Goal: Task Accomplishment & Management: Manage account settings

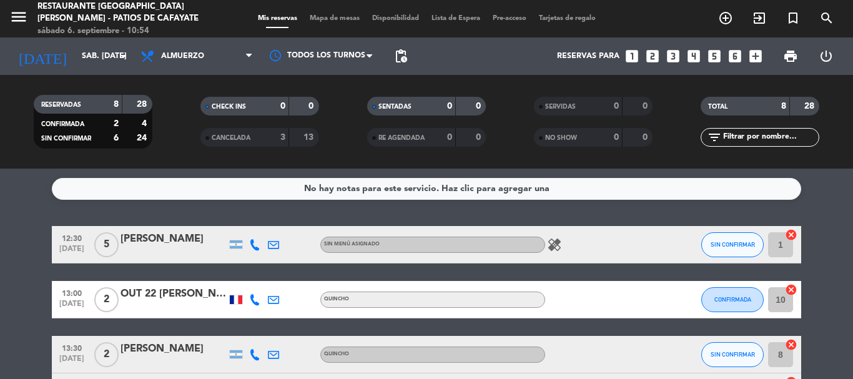
click at [651, 54] on icon "looks_two" at bounding box center [652, 56] width 16 height 16
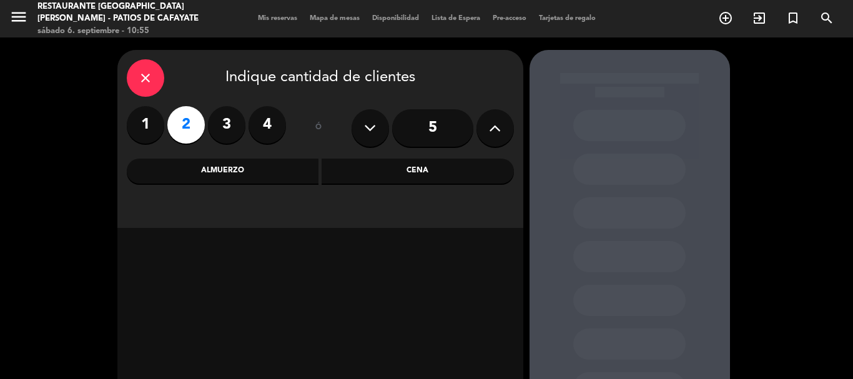
click at [272, 175] on div "Almuerzo" at bounding box center [223, 171] width 192 height 25
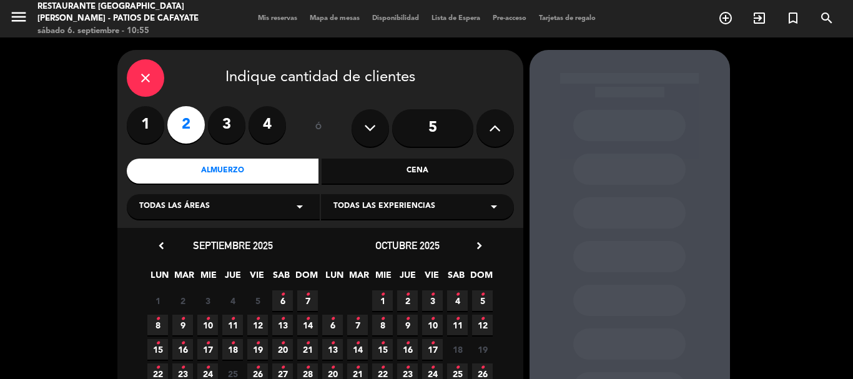
scroll to position [106, 0]
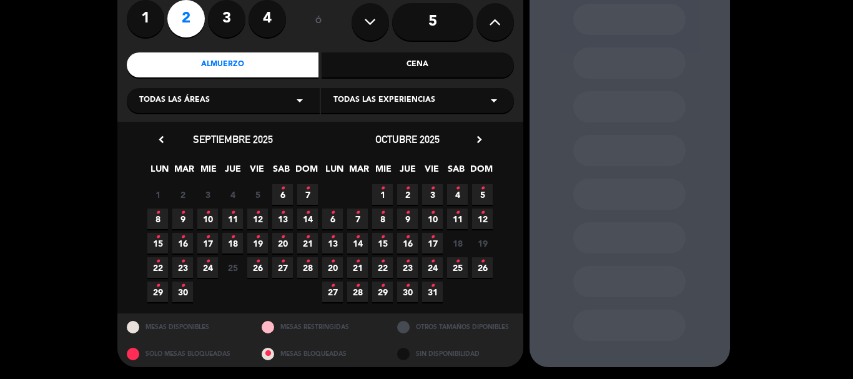
click at [286, 194] on span "6 •" at bounding box center [282, 194] width 21 height 21
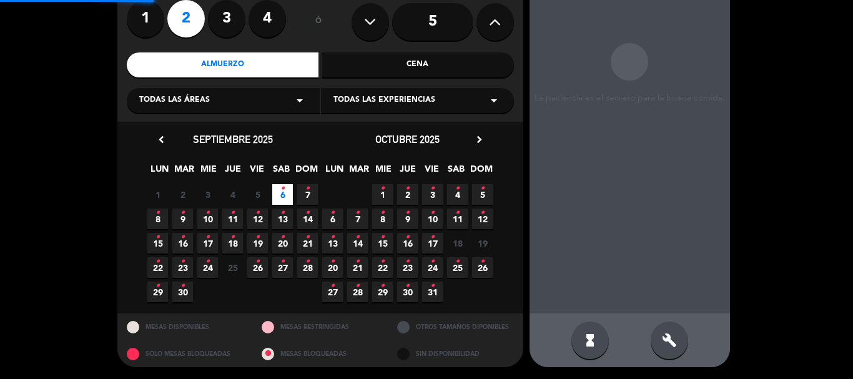
scroll to position [50, 0]
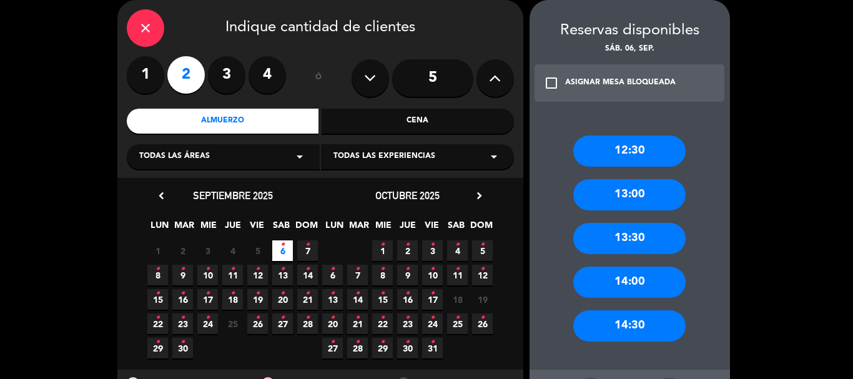
drag, startPoint x: 638, startPoint y: 234, endPoint x: 629, endPoint y: 228, distance: 10.4
click at [637, 235] on div "13:30" at bounding box center [629, 238] width 112 height 31
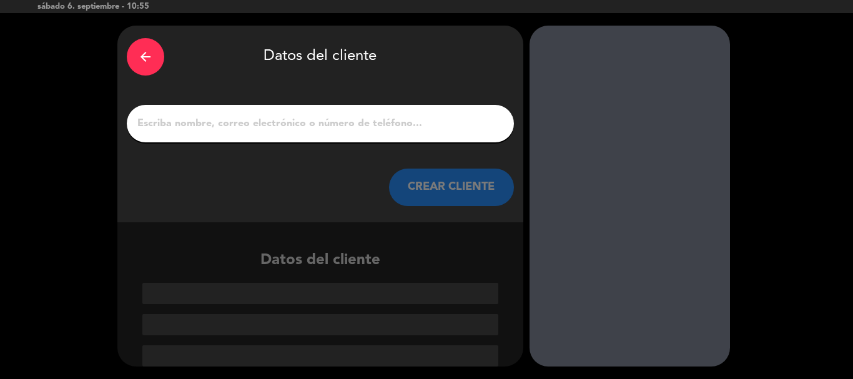
scroll to position [24, 0]
click at [404, 124] on input "1" at bounding box center [320, 123] width 368 height 17
click at [154, 131] on input "1" at bounding box center [320, 123] width 368 height 17
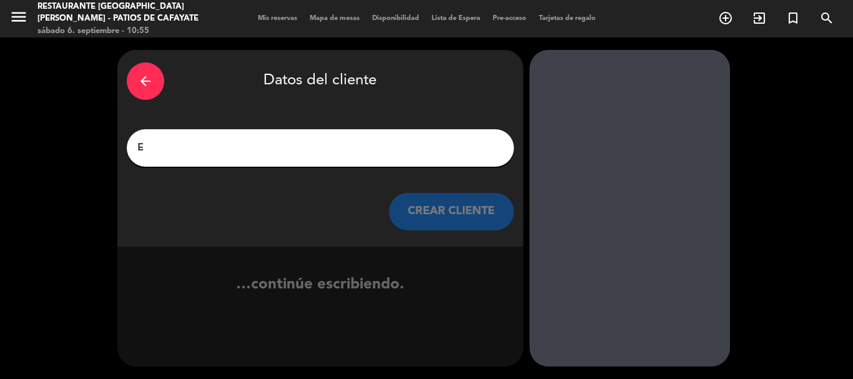
scroll to position [0, 0]
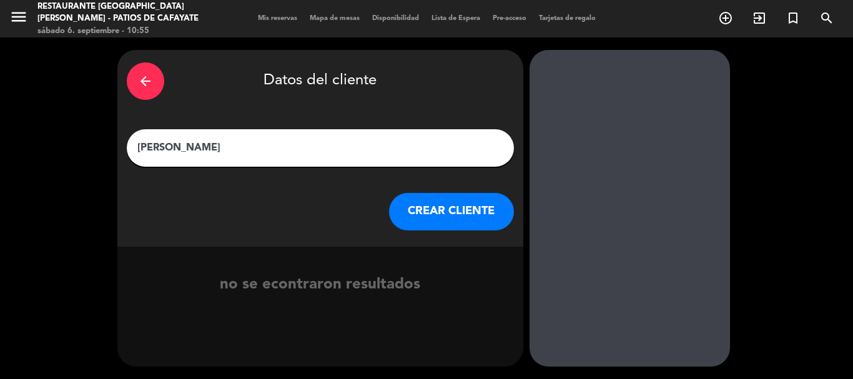
click at [205, 143] on input "[PERSON_NAME]" at bounding box center [320, 147] width 368 height 17
click at [209, 145] on input "[PERSON_NAME]" at bounding box center [320, 147] width 368 height 17
type input "[PERSON_NAME]"
click at [466, 215] on button "CREAR CLIENTE" at bounding box center [451, 211] width 125 height 37
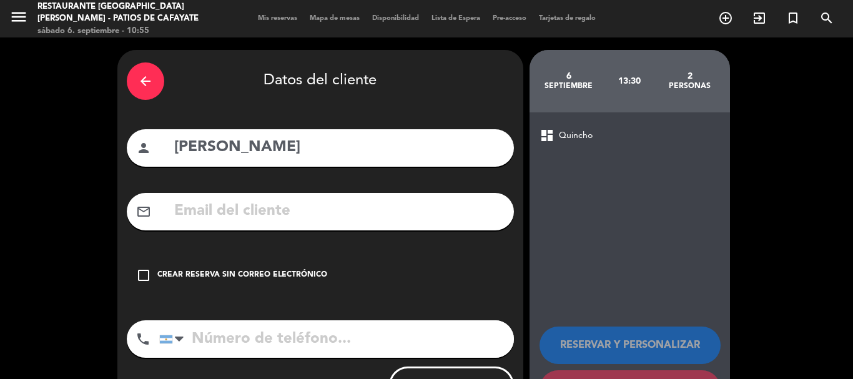
click at [252, 262] on div "check_box_outline_blank Crear reserva sin correo electrónico" at bounding box center [320, 275] width 387 height 37
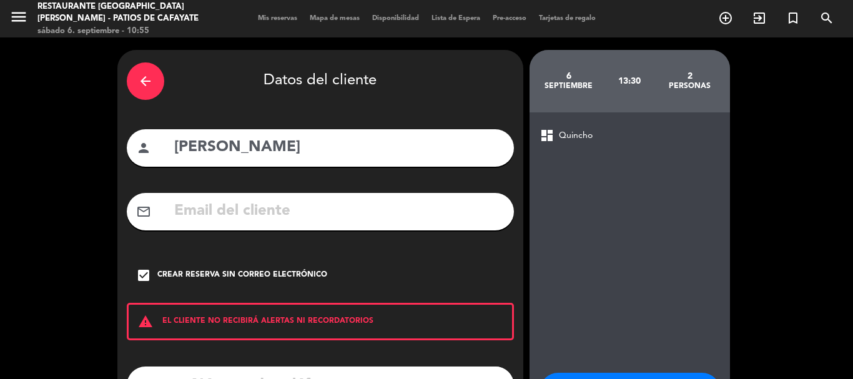
scroll to position [102, 0]
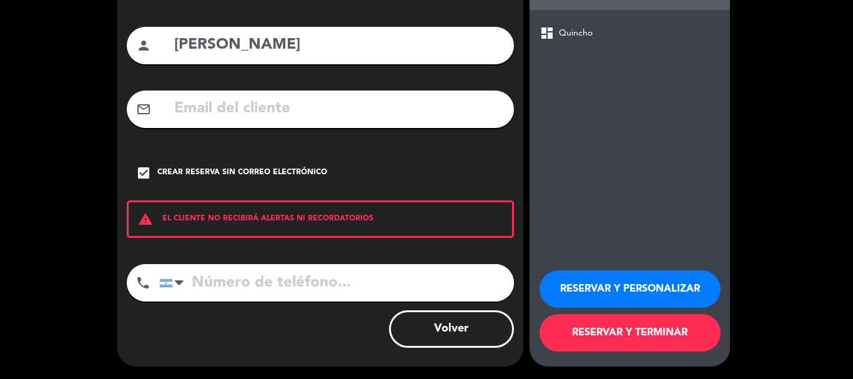
click at [244, 287] on input "tel" at bounding box center [336, 282] width 355 height 37
type input "3885808340"
click at [659, 336] on button "RESERVAR Y TERMINAR" at bounding box center [629, 332] width 181 height 37
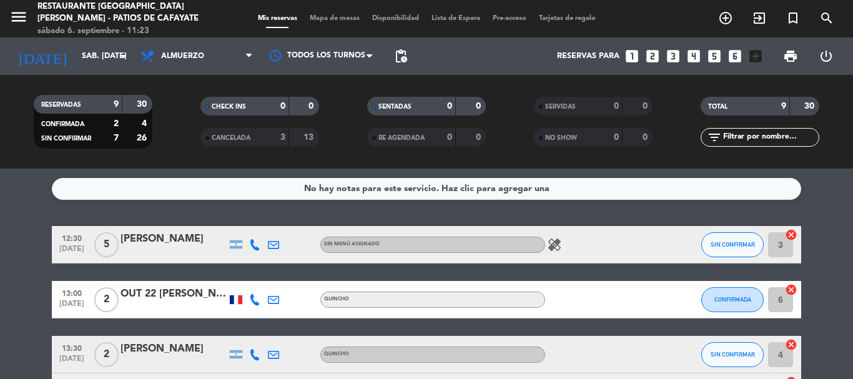
click at [34, 202] on div "No hay notas para este servicio. Haz clic para agregar una 12:30 [DATE] 5 [PERS…" at bounding box center [426, 274] width 853 height 210
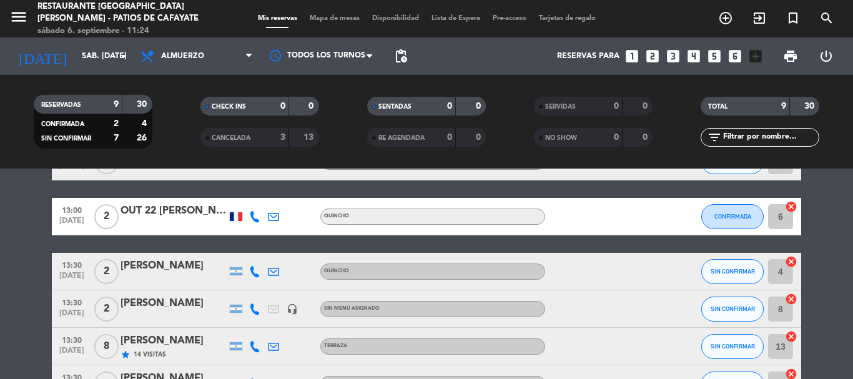
scroll to position [62, 0]
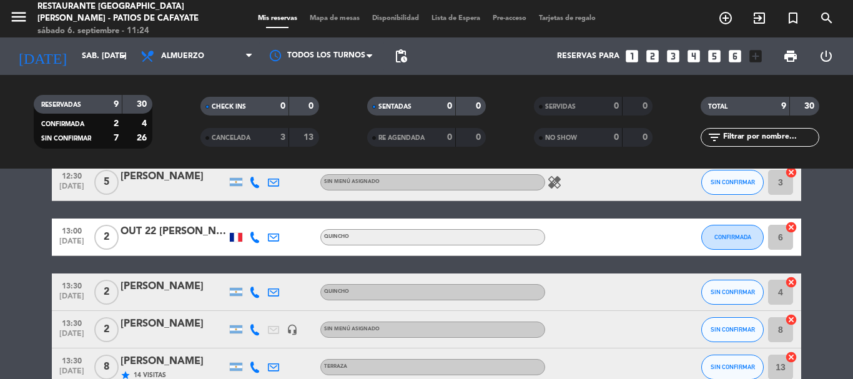
click at [177, 278] on div "13:30 [DATE] 2 [PERSON_NAME] Quincho SIN CONFIRMAR 4 cancel" at bounding box center [426, 291] width 749 height 37
click at [177, 286] on div "[PERSON_NAME]" at bounding box center [173, 286] width 106 height 16
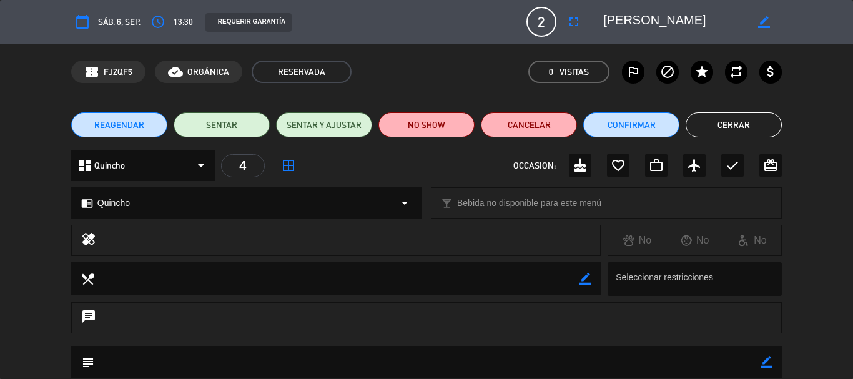
click at [759, 21] on icon "border_color" at bounding box center [764, 22] width 12 height 12
click at [599, 19] on div at bounding box center [687, 22] width 187 height 22
click at [603, 20] on div at bounding box center [687, 22] width 187 height 22
click at [605, 20] on textarea at bounding box center [674, 22] width 143 height 22
type textarea "IN #22 [PERSON_NAME]"
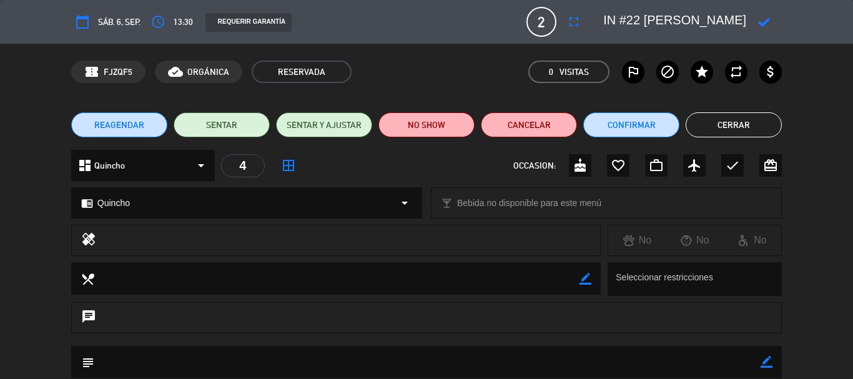
click at [763, 19] on icon at bounding box center [764, 22] width 12 height 12
click at [750, 123] on button "Cerrar" at bounding box center [733, 124] width 96 height 25
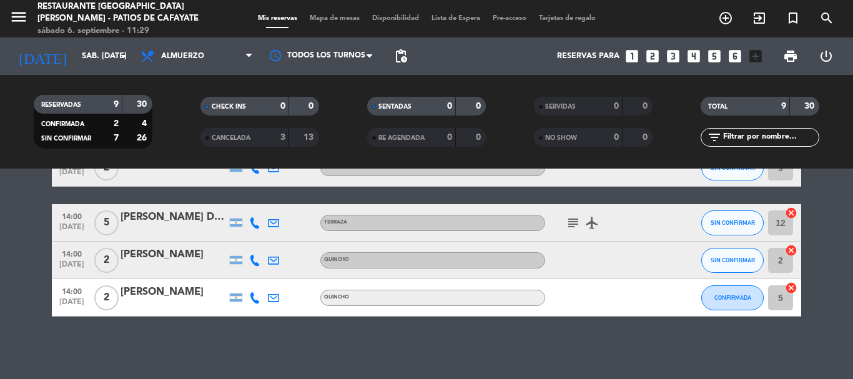
scroll to position [0, 0]
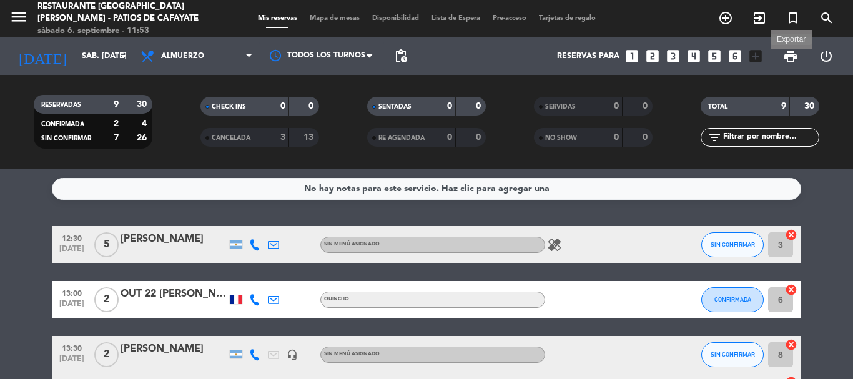
click at [791, 54] on span "print" at bounding box center [790, 56] width 15 height 15
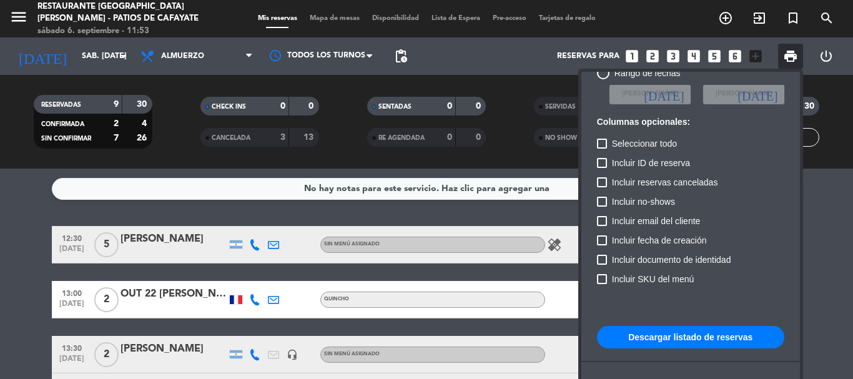
scroll to position [76, 0]
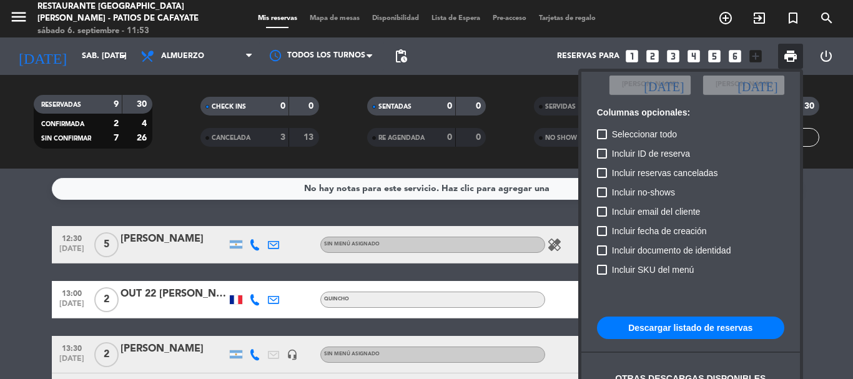
click at [672, 331] on button "Descargar listado de reservas" at bounding box center [690, 328] width 187 height 22
click at [325, 214] on div at bounding box center [426, 189] width 853 height 379
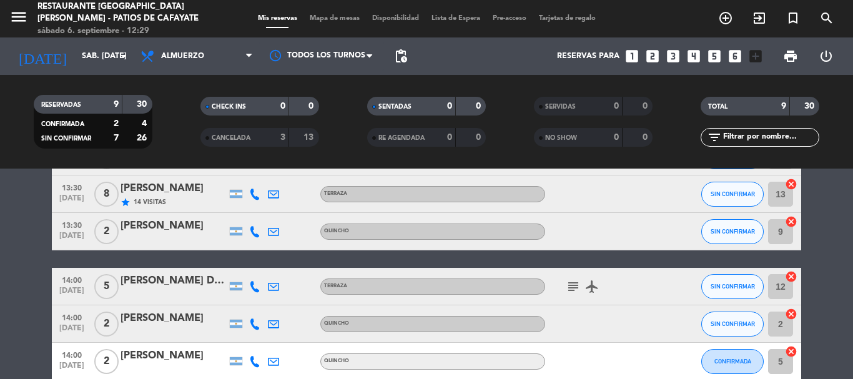
scroll to position [250, 0]
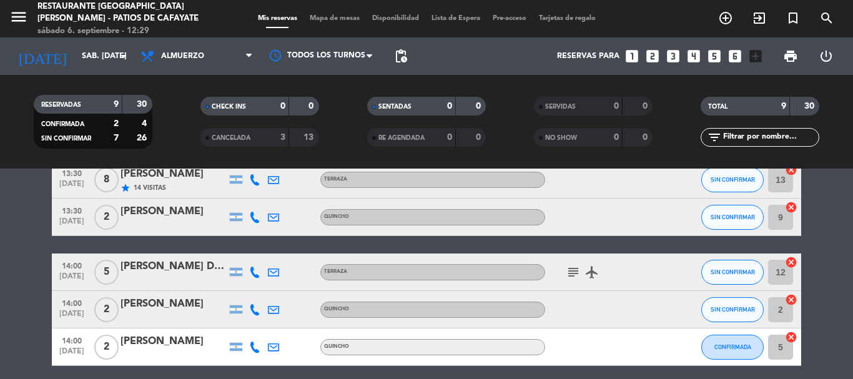
click at [576, 267] on icon "subject" at bounding box center [573, 272] width 15 height 15
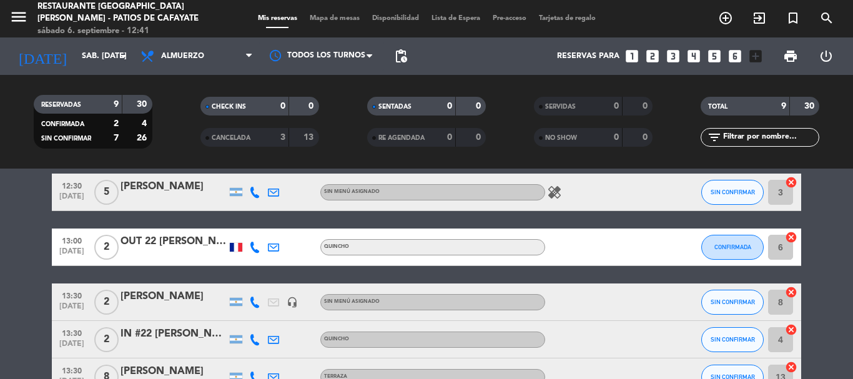
scroll to position [0, 0]
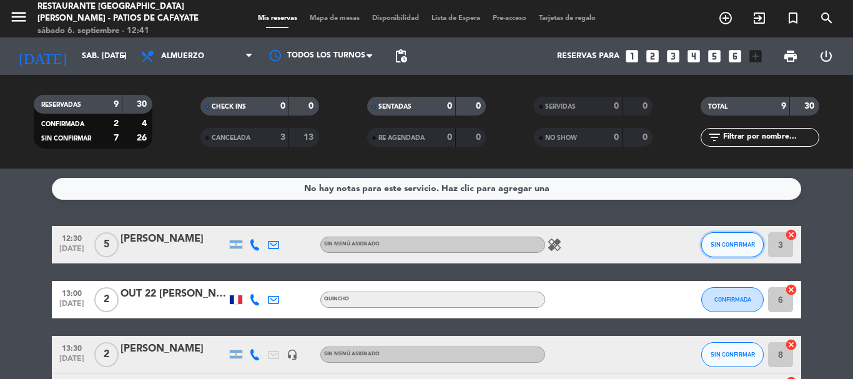
click at [739, 245] on span "SIN CONFIRMAR" at bounding box center [732, 244] width 44 height 7
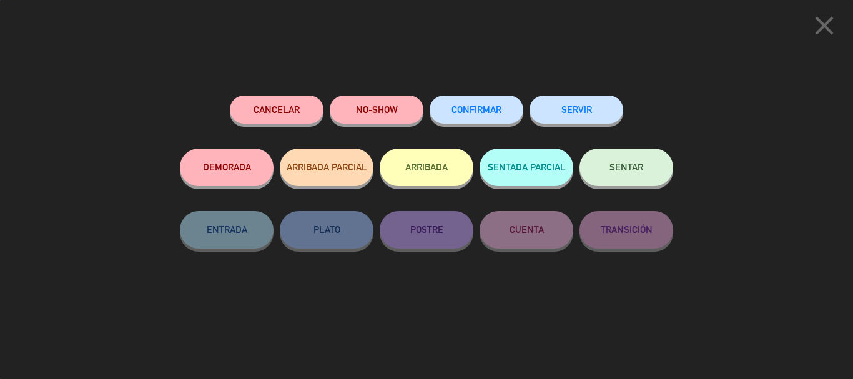
click at [419, 167] on button "ARRIBADA" at bounding box center [427, 167] width 94 height 37
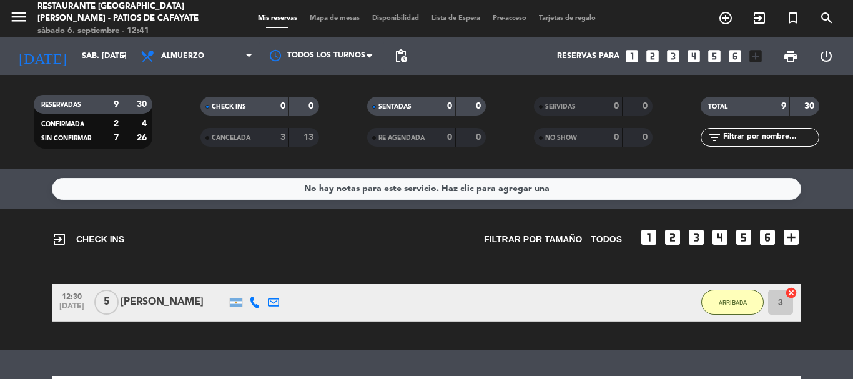
click at [651, 49] on icon "looks_two" at bounding box center [652, 56] width 16 height 16
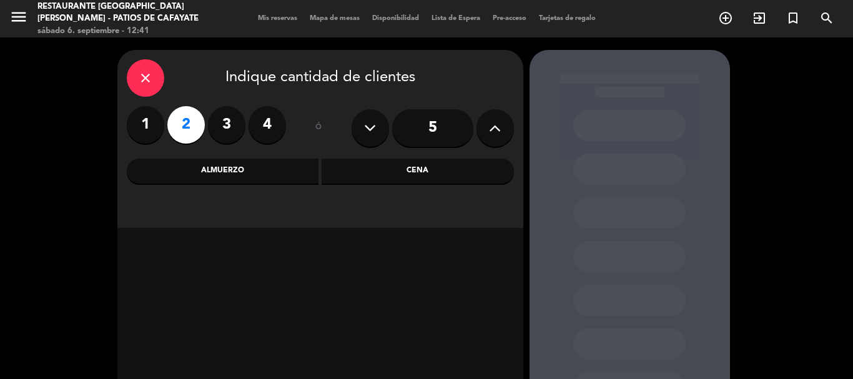
click at [219, 159] on div "Almuerzo" at bounding box center [223, 171] width 192 height 25
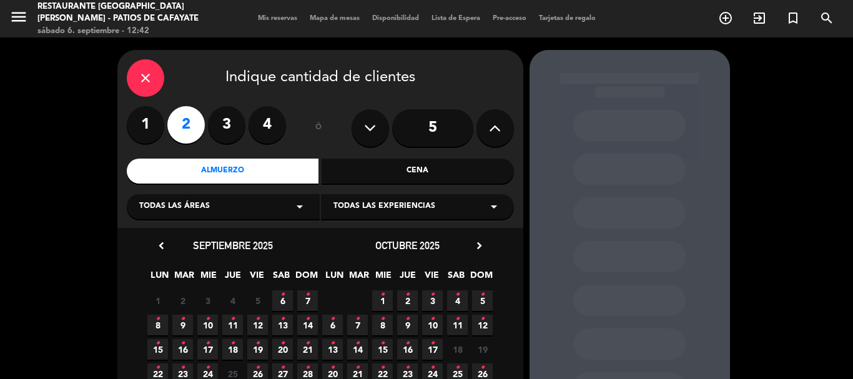
click at [143, 79] on icon "close" at bounding box center [145, 78] width 15 height 15
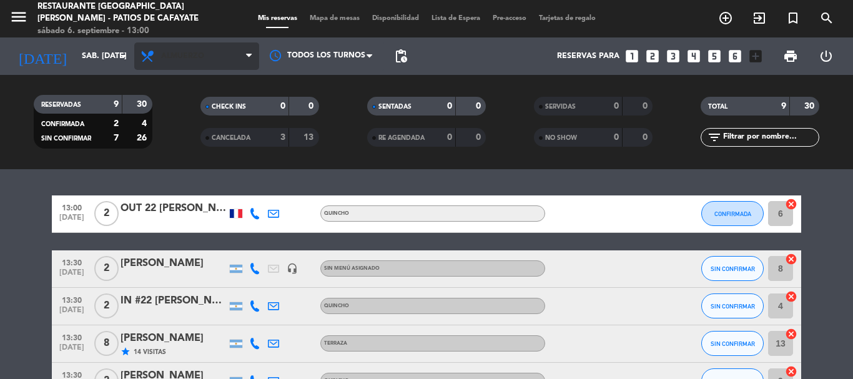
scroll to position [187, 0]
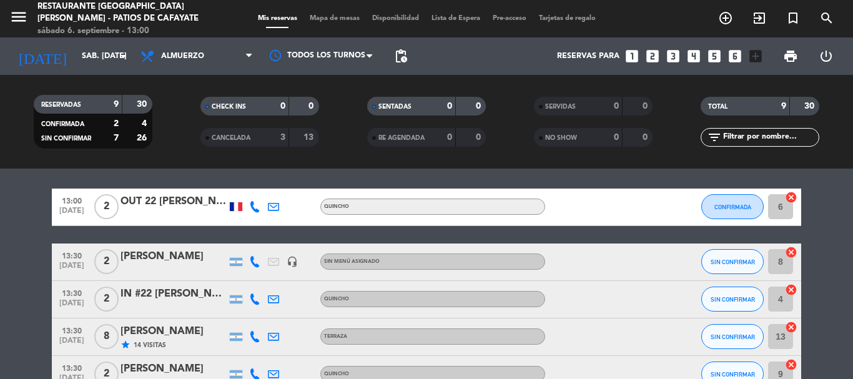
click at [258, 293] on icon at bounding box center [254, 298] width 11 height 11
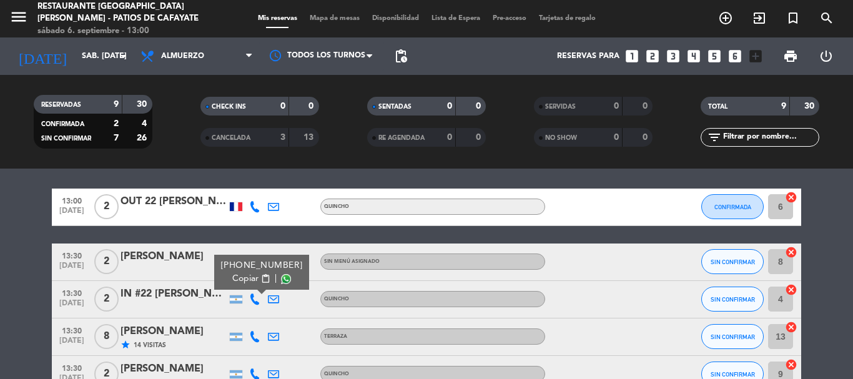
click at [217, 302] on div "IN #22 [PERSON_NAME]" at bounding box center [173, 294] width 106 height 16
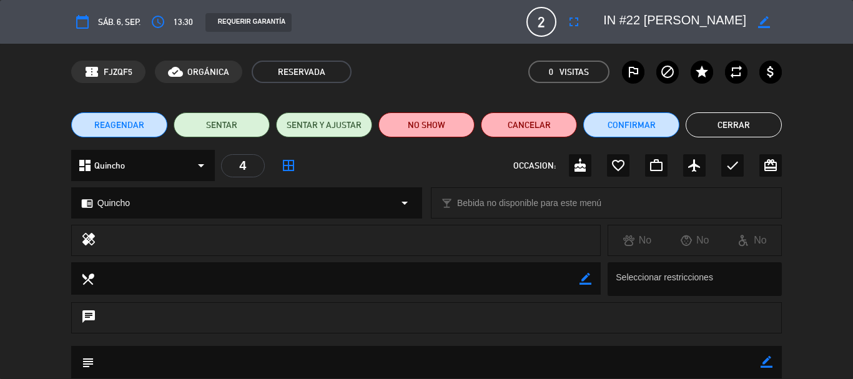
click at [741, 119] on button "Cerrar" at bounding box center [733, 124] width 96 height 25
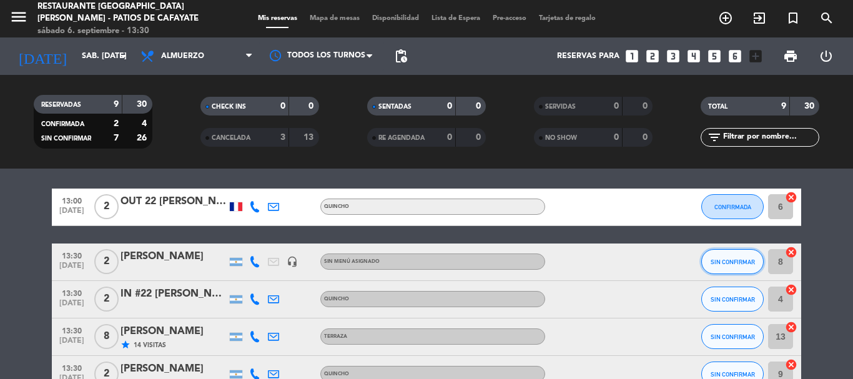
click at [722, 258] on span "SIN CONFIRMAR" at bounding box center [732, 261] width 44 height 7
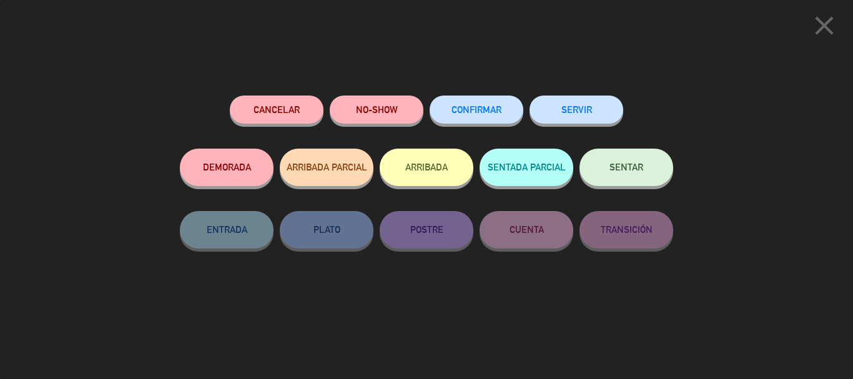
click at [399, 145] on div "NO-SHOW" at bounding box center [377, 122] width 94 height 53
click at [408, 164] on button "ARRIBADA" at bounding box center [427, 167] width 94 height 37
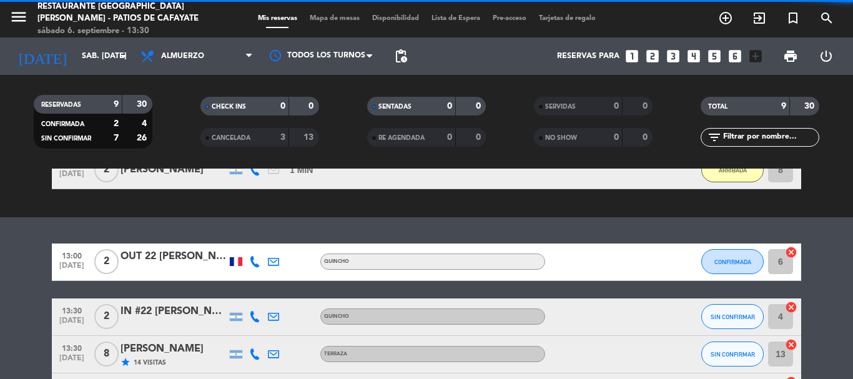
scroll to position [242, 0]
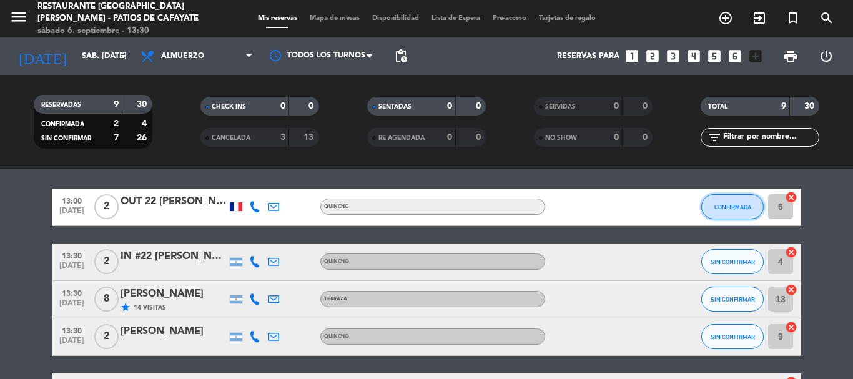
click at [726, 212] on button "CONFIRMADA" at bounding box center [732, 206] width 62 height 25
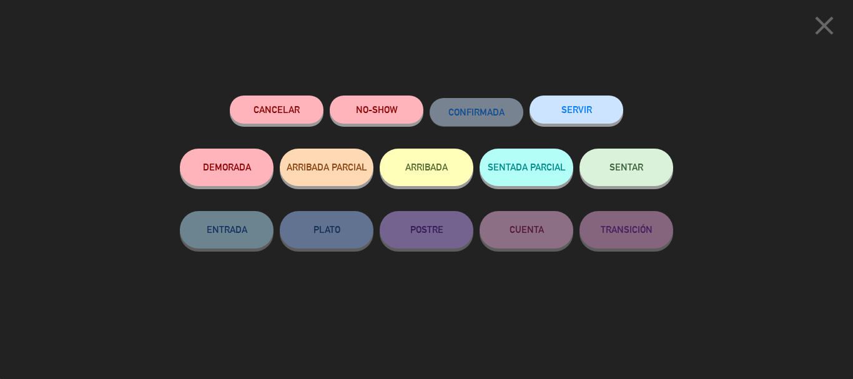
click at [410, 166] on button "ARRIBADA" at bounding box center [427, 167] width 94 height 37
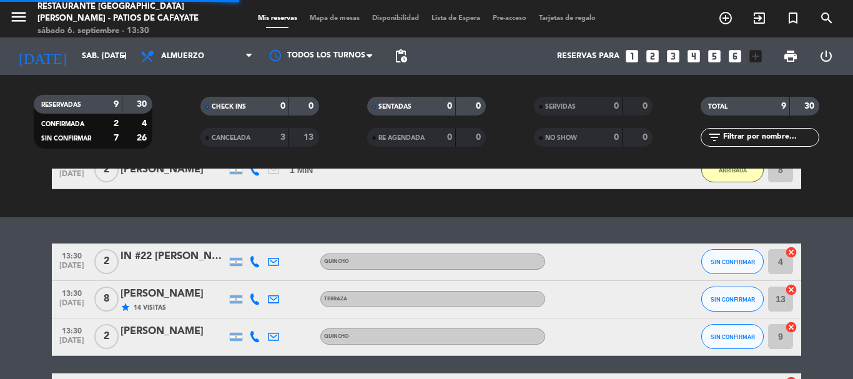
scroll to position [297, 0]
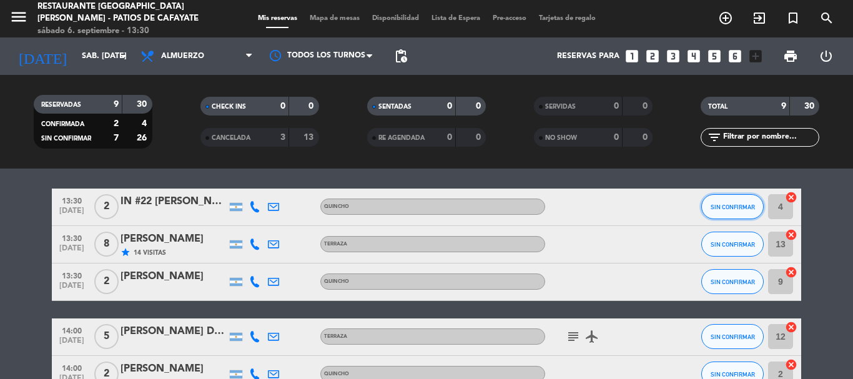
click at [730, 212] on button "SIN CONFIRMAR" at bounding box center [732, 206] width 62 height 25
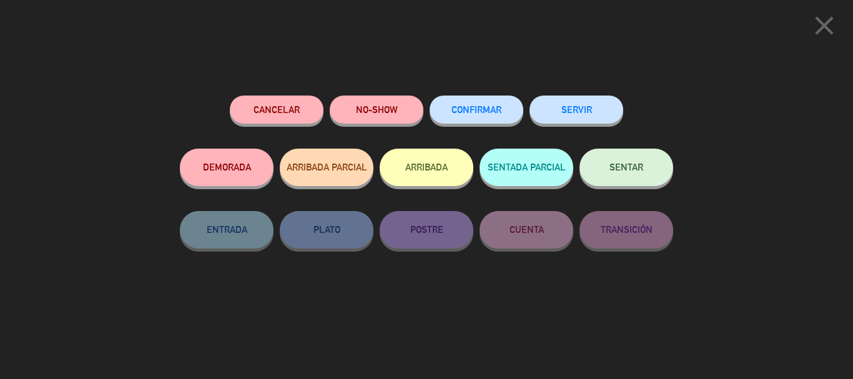
click at [448, 157] on button "ARRIBADA" at bounding box center [427, 167] width 94 height 37
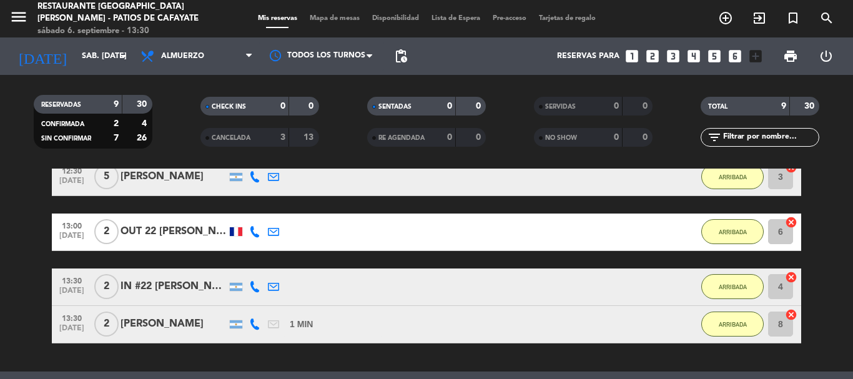
scroll to position [99, 0]
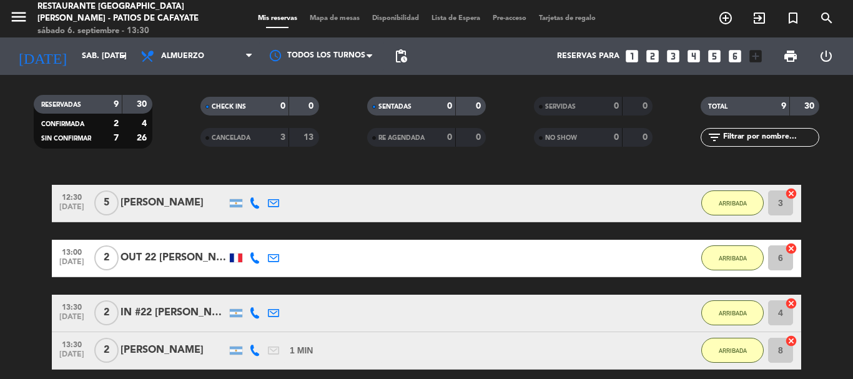
click at [643, 54] on div "Reservas para looks_one looks_two looks_3 looks_4 looks_5 looks_6 add_box" at bounding box center [590, 55] width 355 height 37
click at [651, 55] on icon "looks_two" at bounding box center [652, 56] width 16 height 16
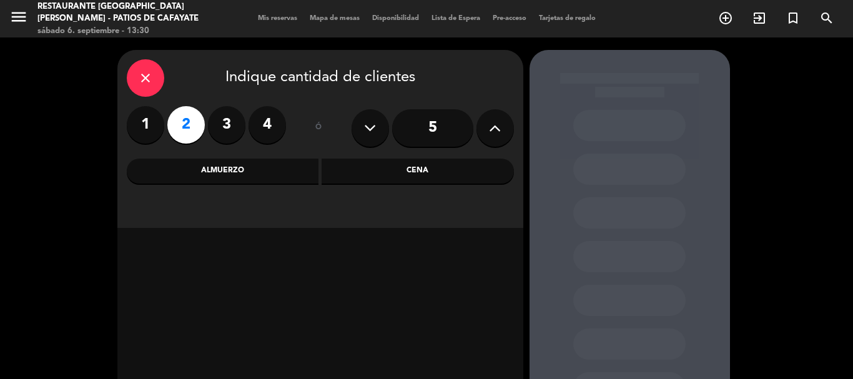
click at [209, 160] on div "Almuerzo" at bounding box center [223, 171] width 192 height 25
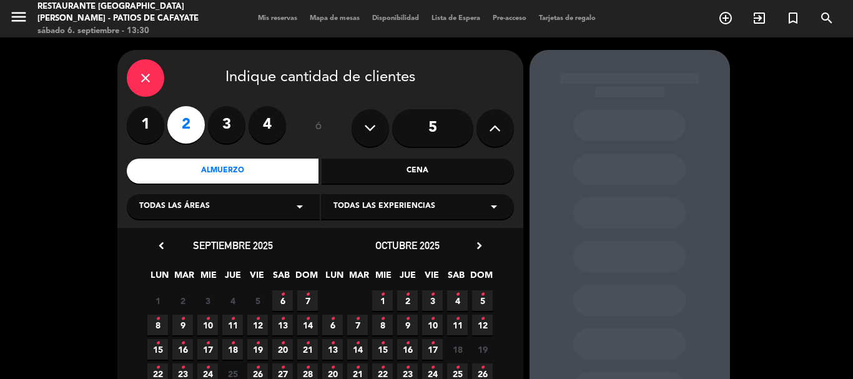
click at [285, 297] on span "6 •" at bounding box center [282, 300] width 21 height 21
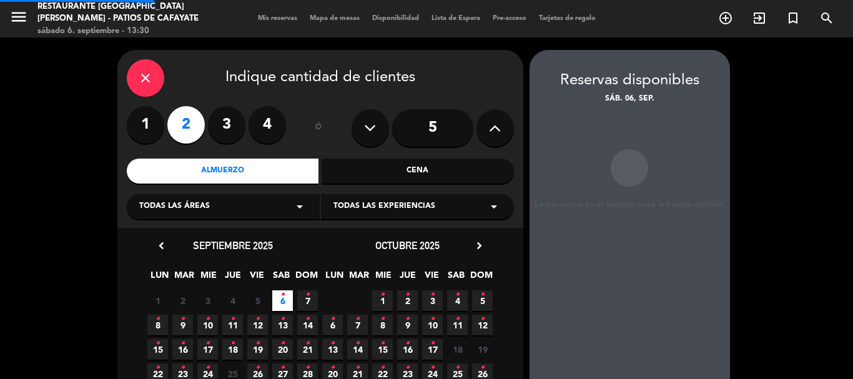
scroll to position [50, 0]
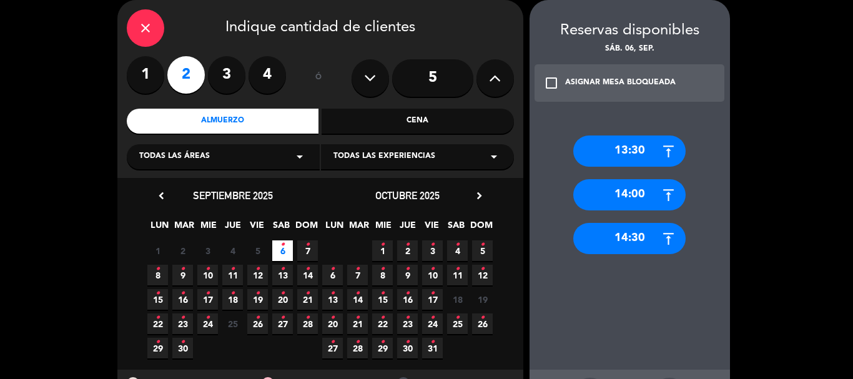
click at [633, 141] on div "13:30" at bounding box center [629, 150] width 112 height 31
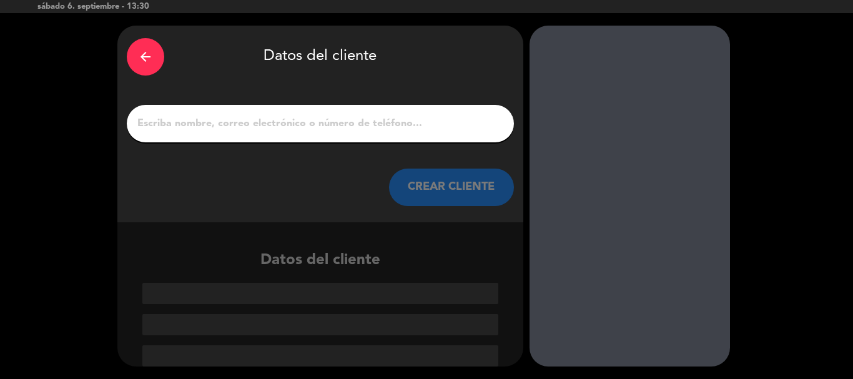
click at [346, 124] on input "1" at bounding box center [320, 123] width 368 height 17
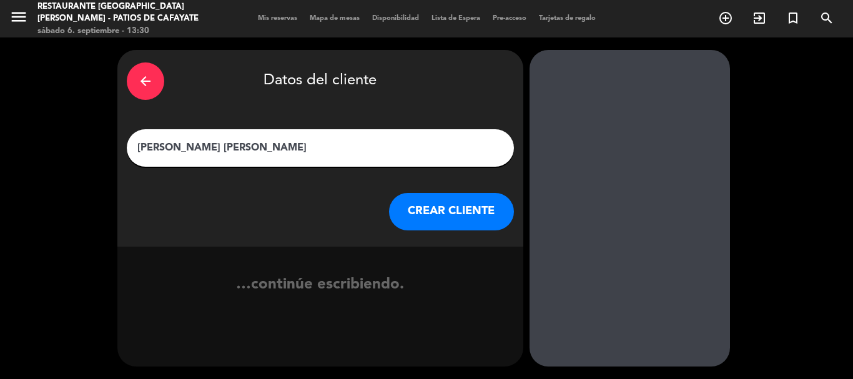
type input "[PERSON_NAME] [PERSON_NAME]"
click at [423, 216] on button "CREAR CLIENTE" at bounding box center [451, 211] width 125 height 37
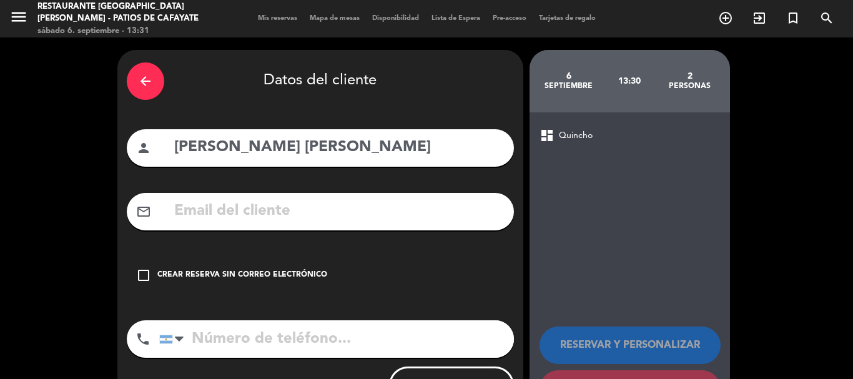
drag, startPoint x: 140, startPoint y: 272, endPoint x: 146, endPoint y: 268, distance: 6.8
click at [141, 274] on icon "check_box_outline_blank" at bounding box center [143, 275] width 15 height 15
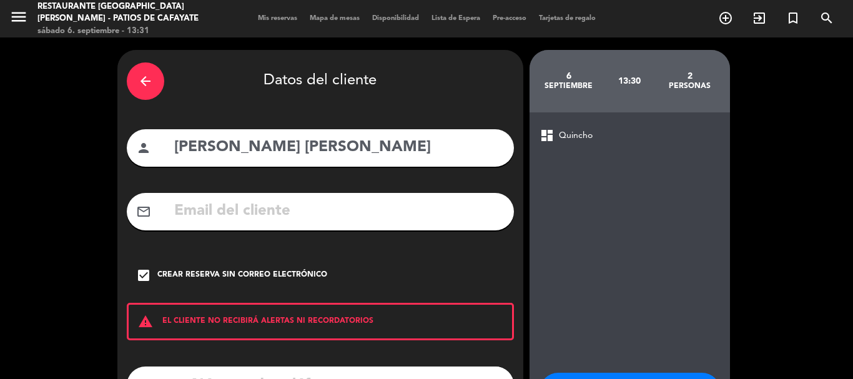
scroll to position [102, 0]
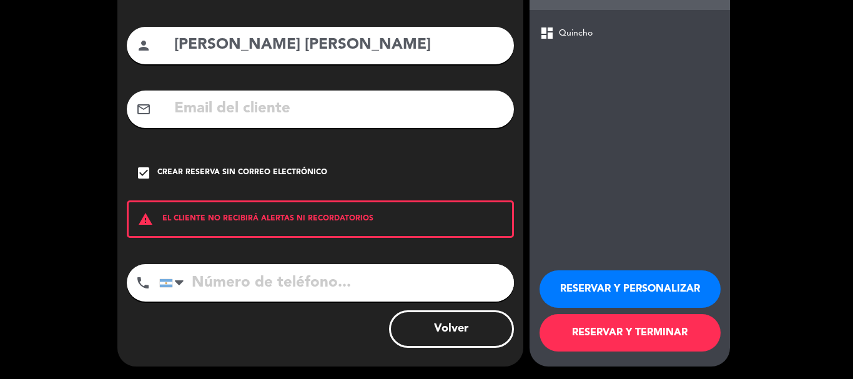
click at [694, 317] on button "RESERVAR Y TERMINAR" at bounding box center [629, 332] width 181 height 37
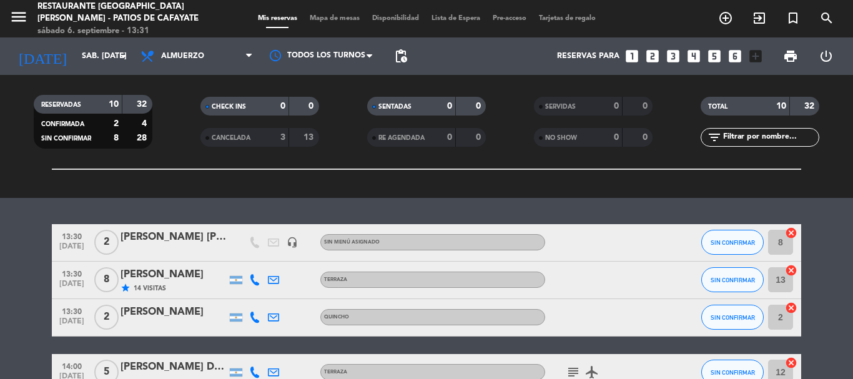
scroll to position [324, 0]
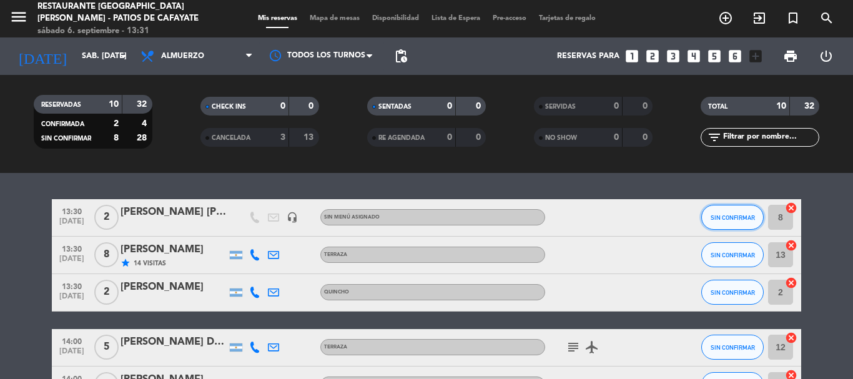
click at [722, 219] on span "SIN CONFIRMAR" at bounding box center [732, 217] width 44 height 7
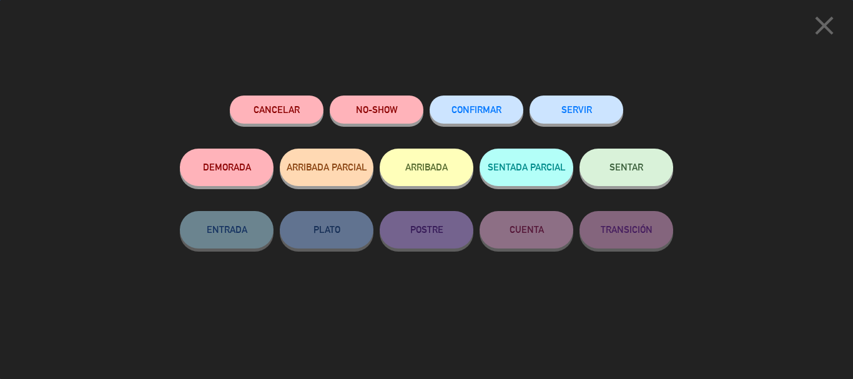
drag, startPoint x: 395, startPoint y: 132, endPoint x: 391, endPoint y: 144, distance: 12.4
click at [395, 134] on div "NO-SHOW" at bounding box center [377, 122] width 94 height 53
click at [405, 160] on button "ARRIBADA" at bounding box center [427, 167] width 94 height 37
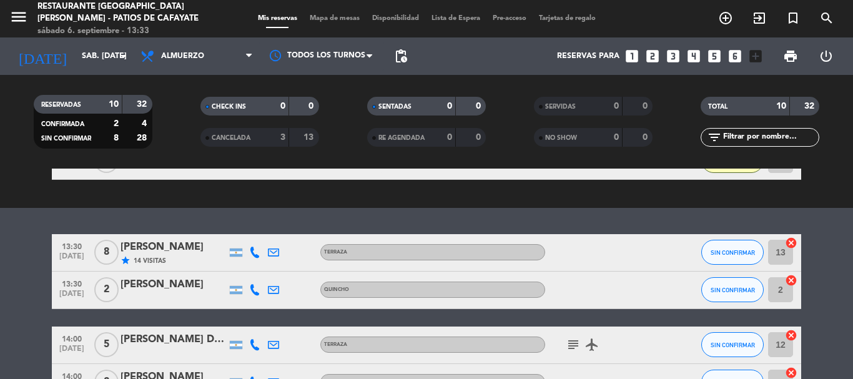
scroll to position [375, 0]
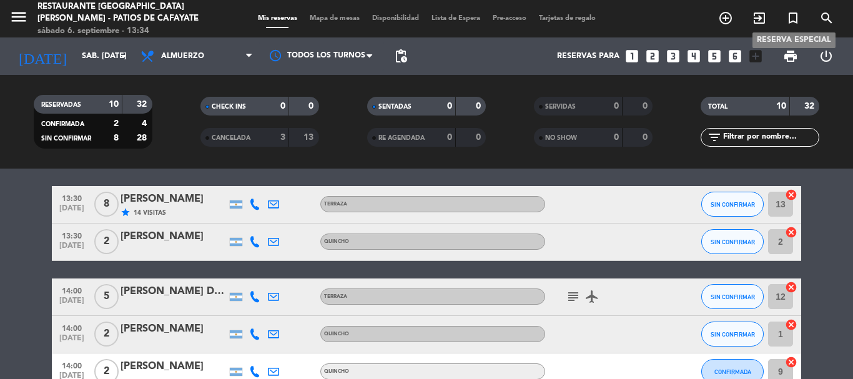
click at [793, 18] on icon "turned_in_not" at bounding box center [792, 18] width 15 height 15
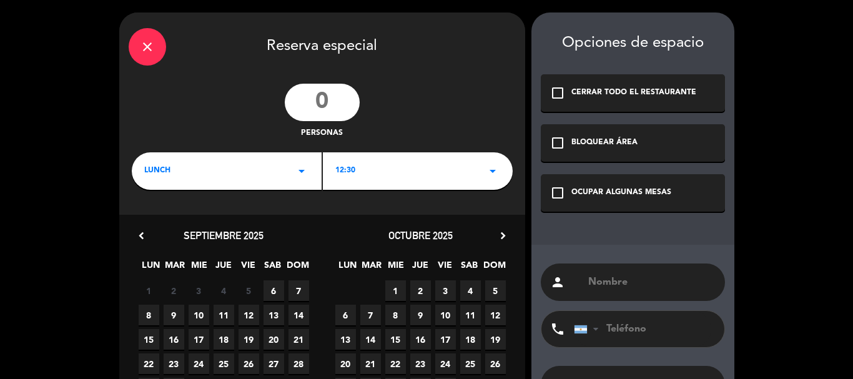
click at [322, 100] on input "number" at bounding box center [322, 102] width 75 height 37
type input "8"
click at [385, 171] on div "12:30 arrow_drop_down" at bounding box center [418, 170] width 190 height 37
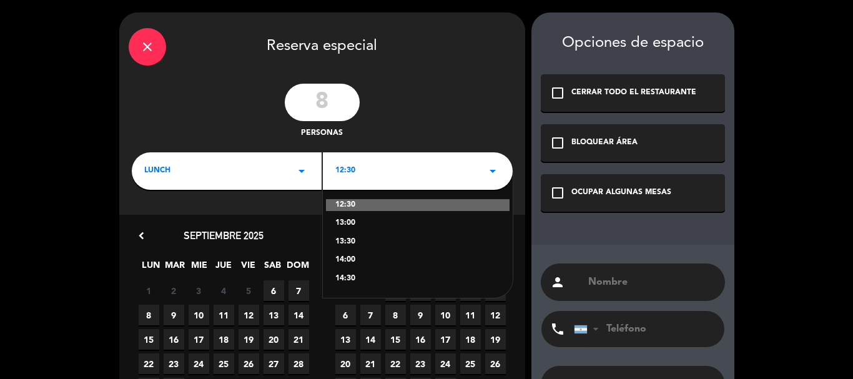
click at [353, 245] on div "13:30" at bounding box center [417, 242] width 165 height 12
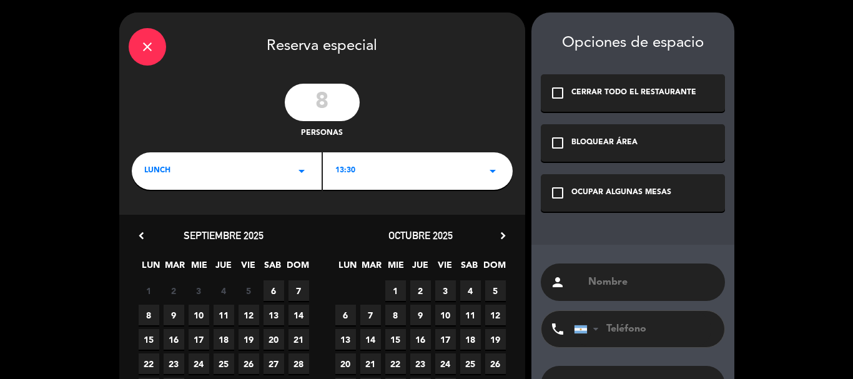
click at [356, 175] on div "13:30 arrow_drop_down" at bounding box center [418, 170] width 190 height 37
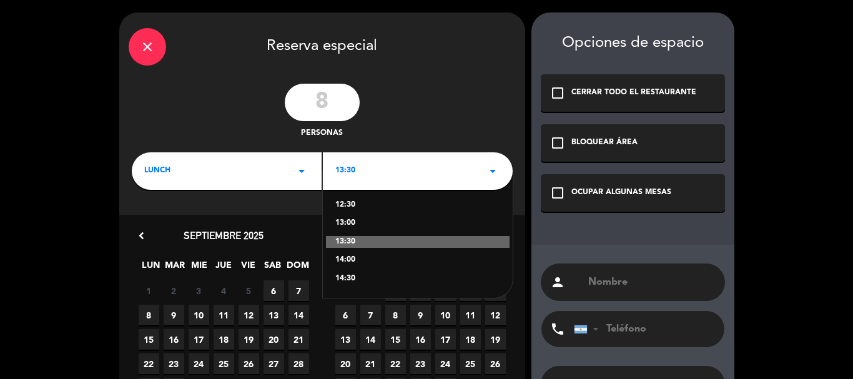
click at [418, 89] on div "8 personas" at bounding box center [322, 112] width 406 height 56
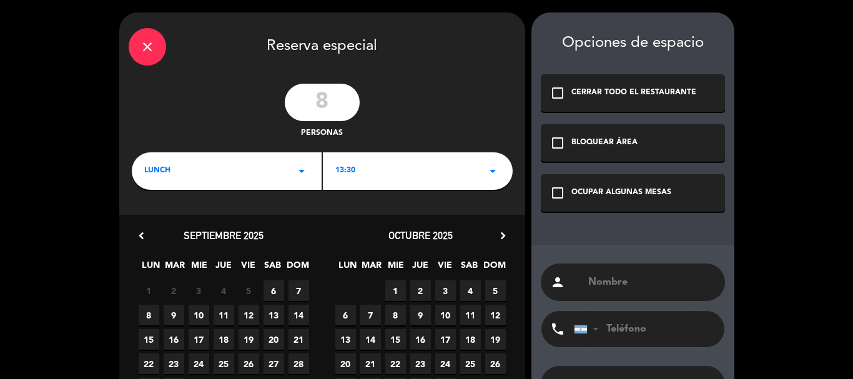
click at [272, 298] on span "6" at bounding box center [273, 290] width 21 height 21
click at [573, 205] on div "check_box_outline_blank OCUPAR ALGUNAS MESAS" at bounding box center [633, 192] width 184 height 37
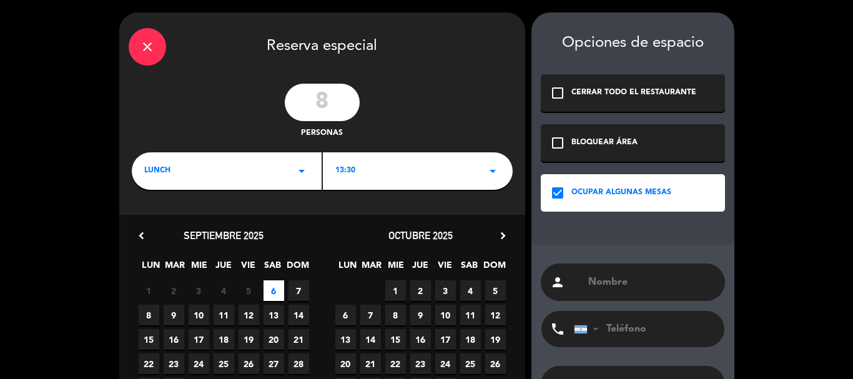
click at [599, 287] on input "text" at bounding box center [651, 281] width 129 height 17
type input "P"
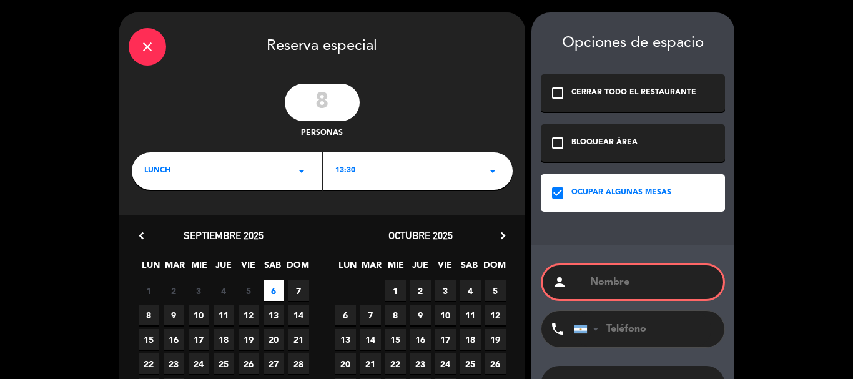
type input "b"
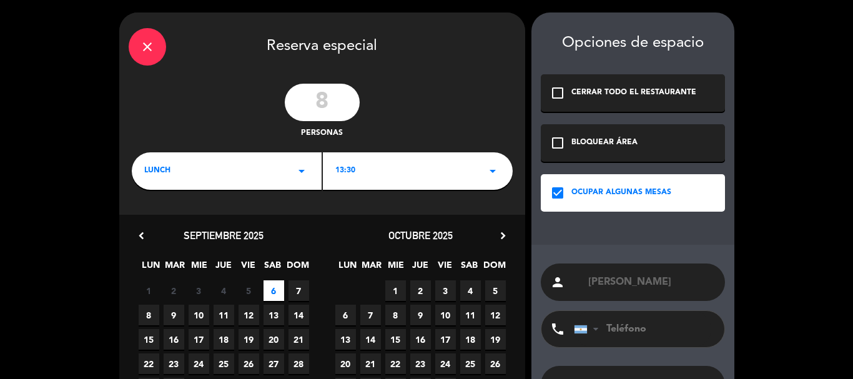
type input "[PERSON_NAME]"
click at [656, 315] on input "tel" at bounding box center [642, 329] width 137 height 36
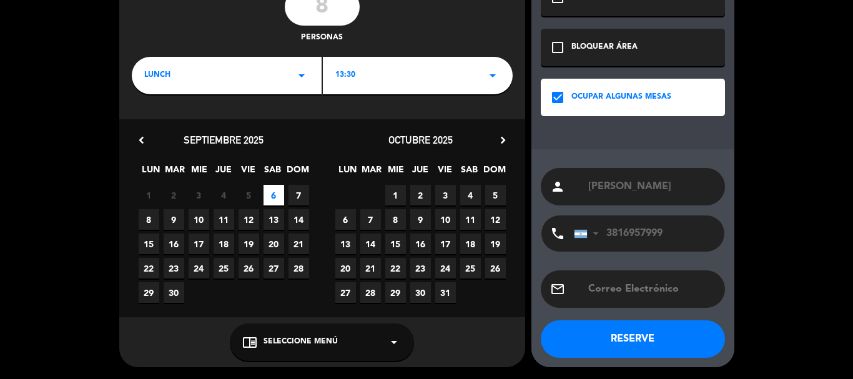
type input "3816957999"
click at [653, 346] on button "RESERVE" at bounding box center [633, 338] width 184 height 37
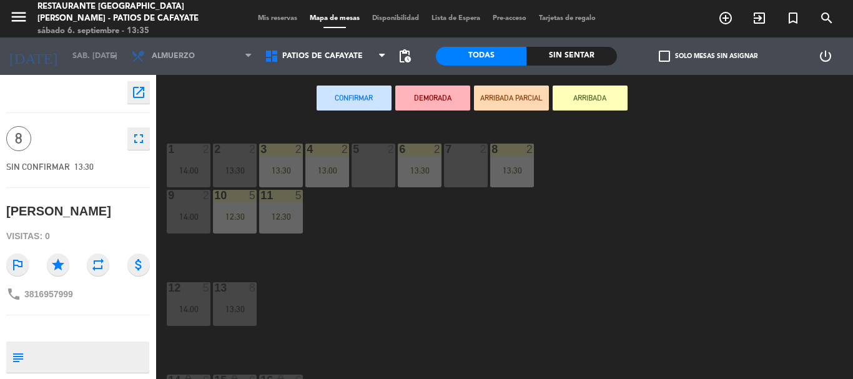
click at [280, 17] on span "Mis reservas" at bounding box center [278, 18] width 52 height 7
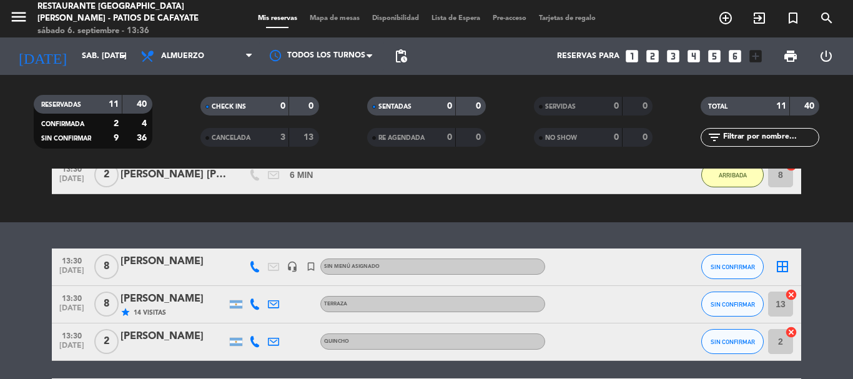
scroll to position [375, 0]
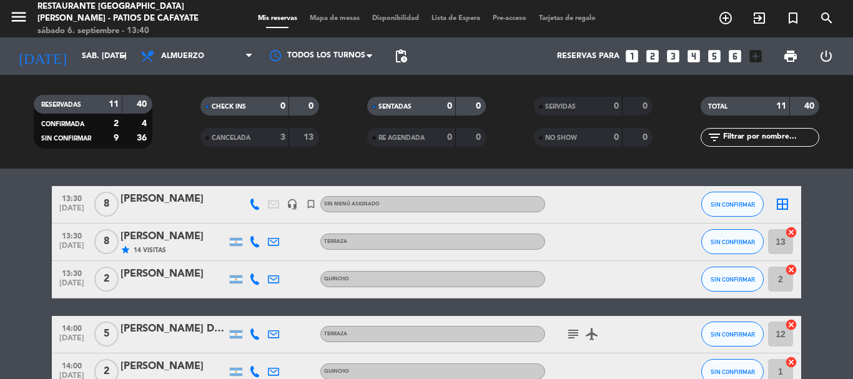
click at [712, 56] on icon "looks_5" at bounding box center [714, 56] width 16 height 16
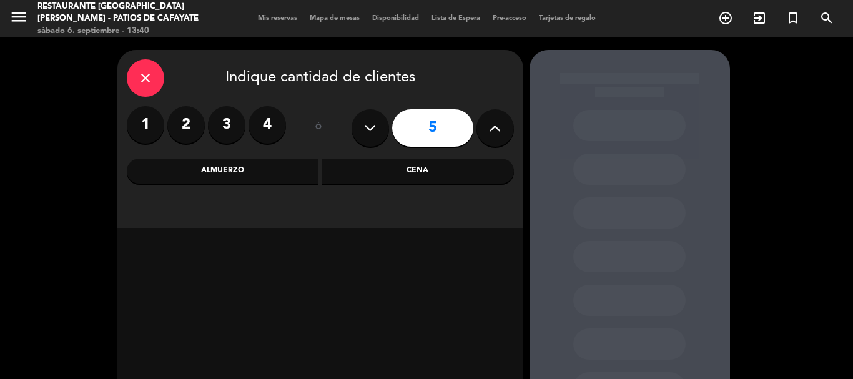
click at [244, 179] on div "Almuerzo" at bounding box center [223, 171] width 192 height 25
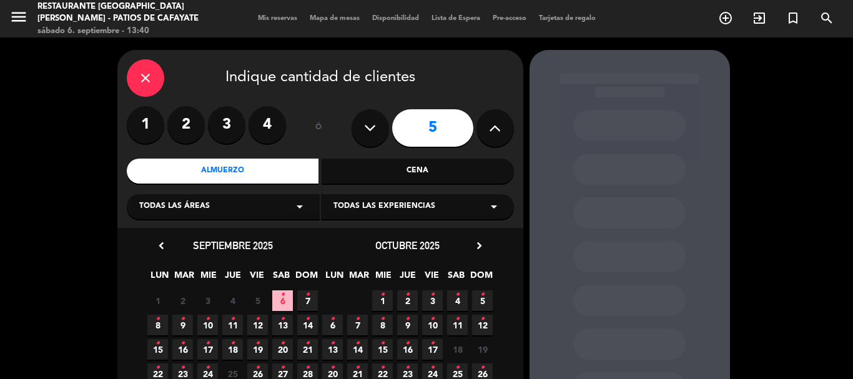
click at [281, 299] on span "6 •" at bounding box center [282, 300] width 21 height 21
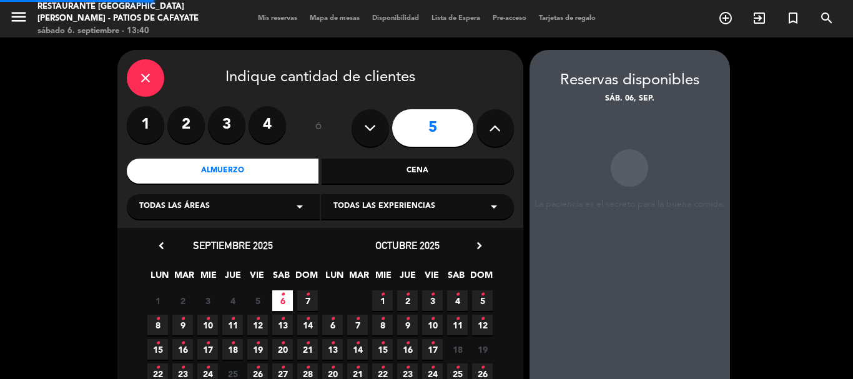
scroll to position [50, 0]
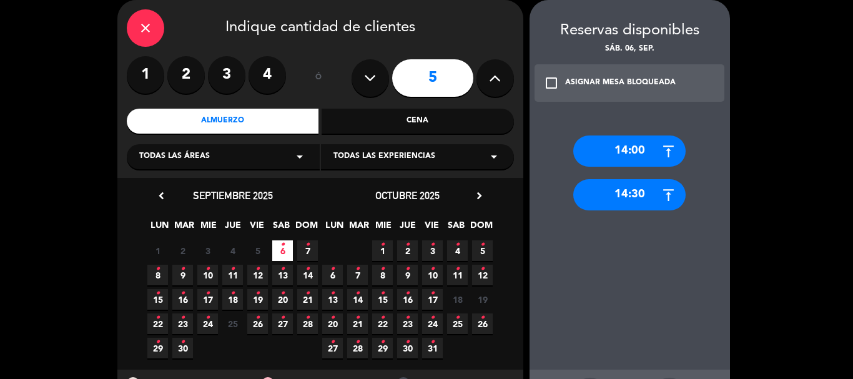
click at [627, 152] on div "14:00" at bounding box center [629, 150] width 112 height 31
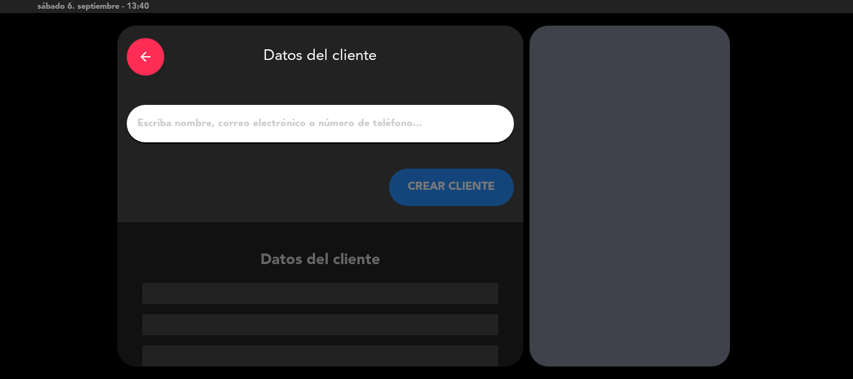
scroll to position [24, 0]
click at [305, 124] on input "1" at bounding box center [320, 123] width 368 height 17
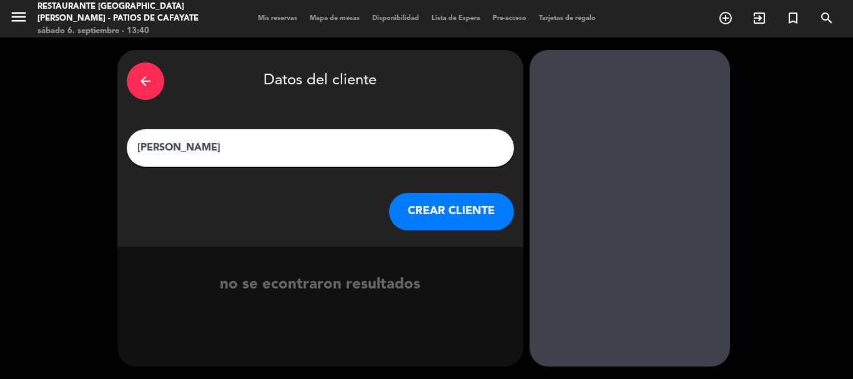
type input "[PERSON_NAME]"
click at [459, 215] on button "CREAR CLIENTE" at bounding box center [451, 211] width 125 height 37
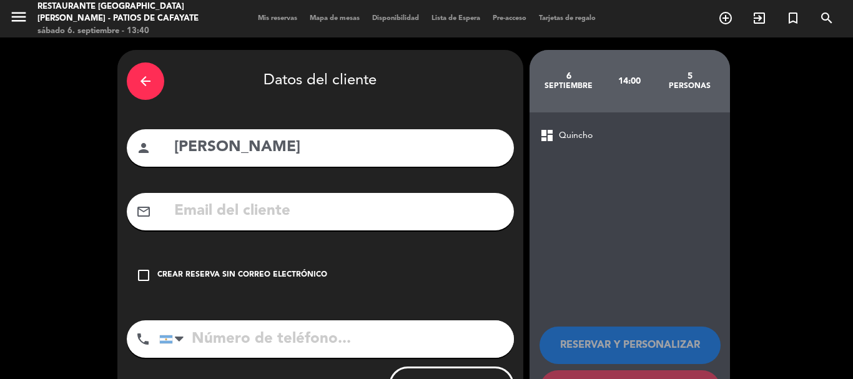
click at [262, 337] on input "tel" at bounding box center [336, 338] width 355 height 37
type input "3814013907"
click at [140, 277] on icon "check_box_outline_blank" at bounding box center [143, 275] width 15 height 15
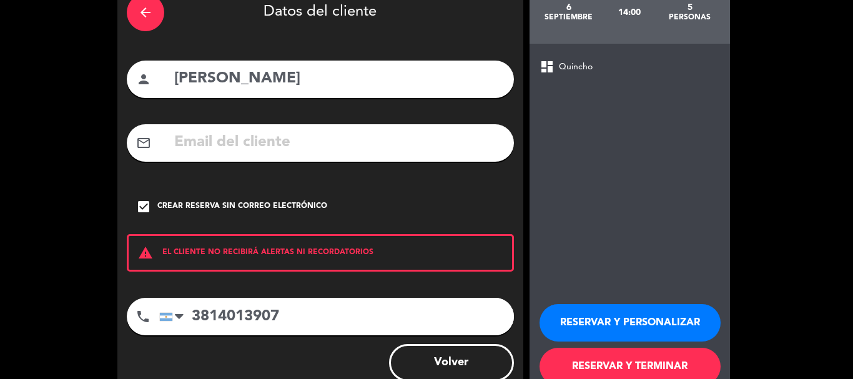
scroll to position [102, 0]
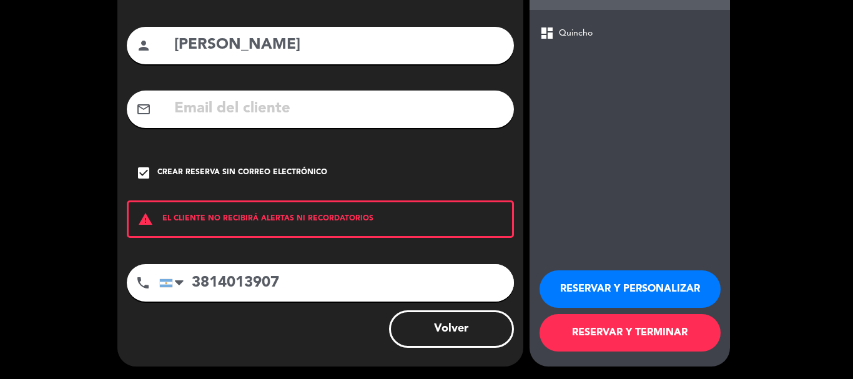
drag, startPoint x: 630, startPoint y: 344, endPoint x: 596, endPoint y: 298, distance: 57.1
click at [634, 348] on button "RESERVAR Y TERMINAR" at bounding box center [629, 332] width 181 height 37
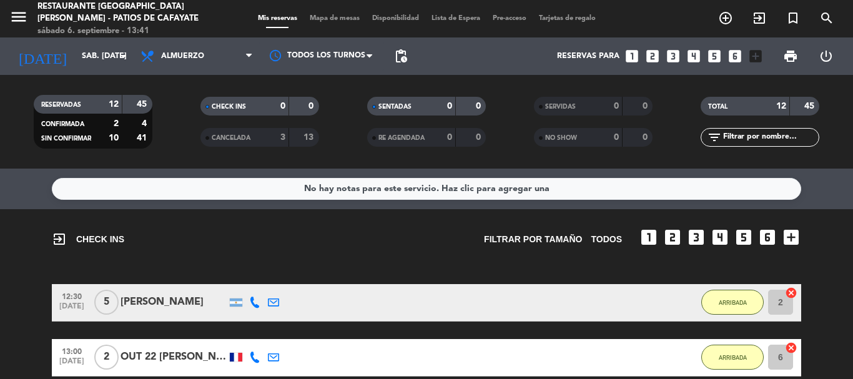
scroll to position [250, 0]
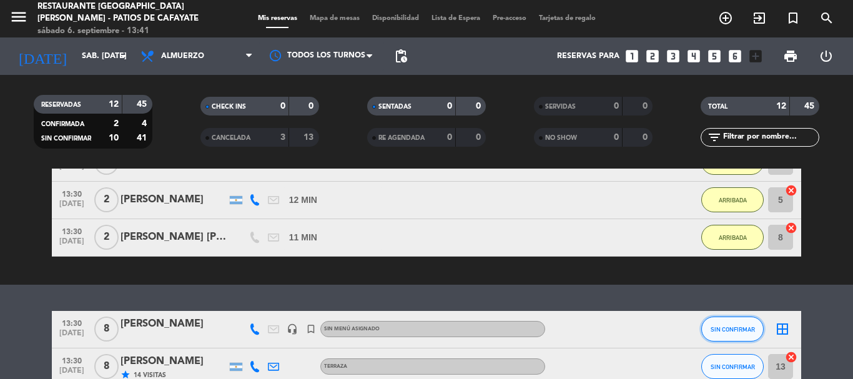
click at [731, 338] on button "SIN CONFIRMAR" at bounding box center [732, 329] width 62 height 25
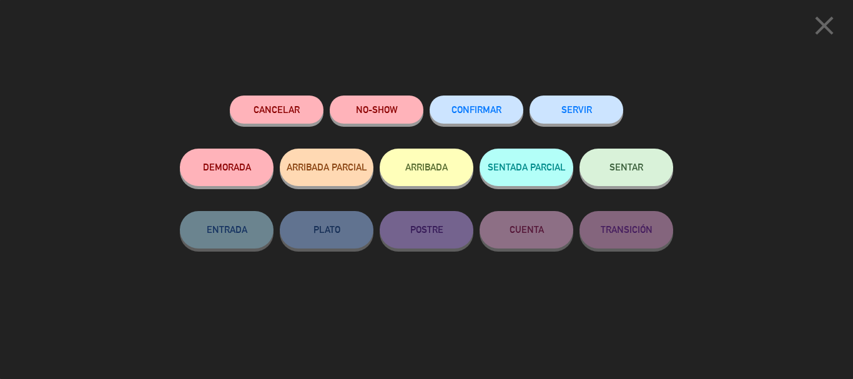
click at [425, 165] on button "ARRIBADA" at bounding box center [427, 167] width 94 height 37
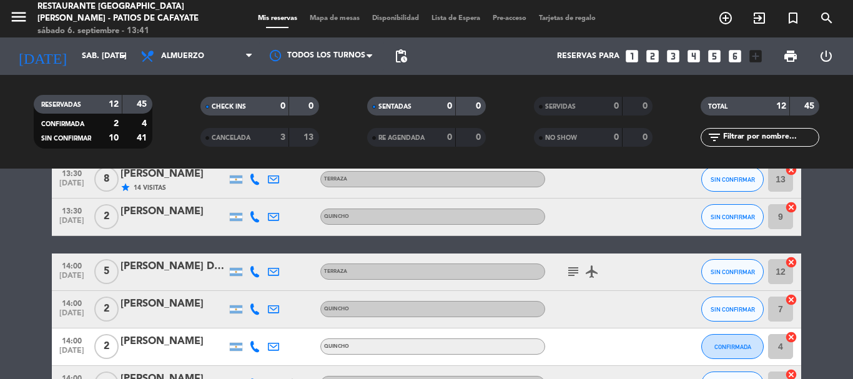
scroll to position [499, 0]
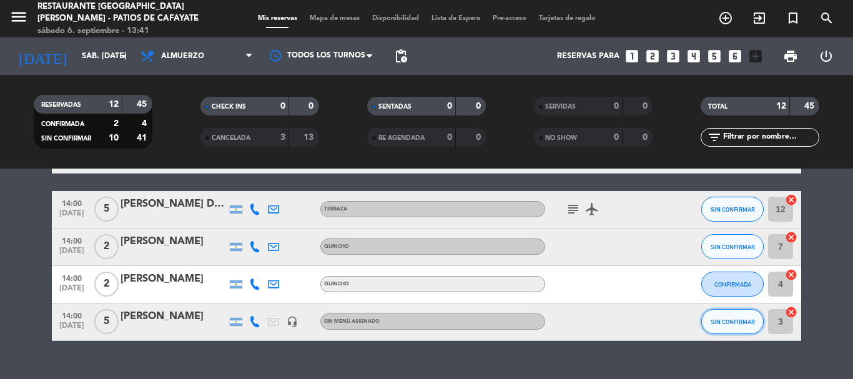
click at [726, 323] on span "SIN CONFIRMAR" at bounding box center [732, 321] width 44 height 7
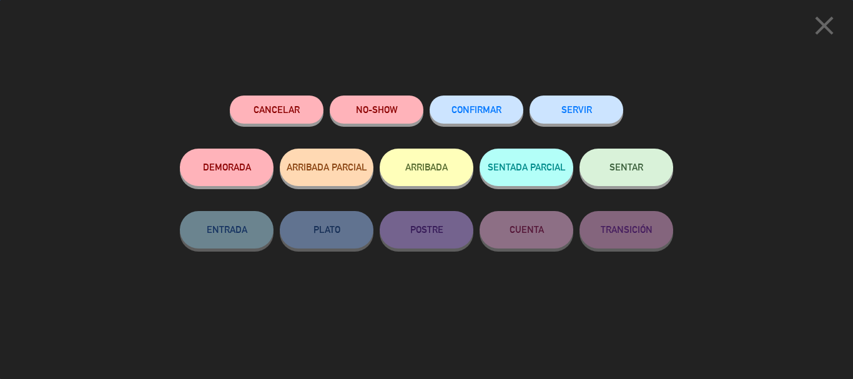
click at [415, 178] on button "ARRIBADA" at bounding box center [427, 167] width 94 height 37
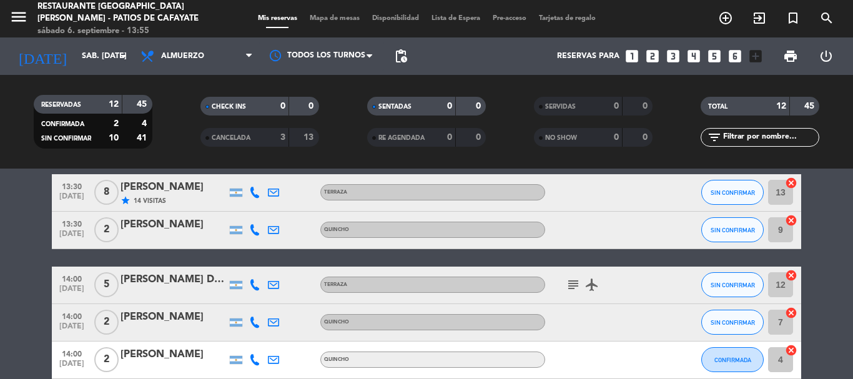
scroll to position [559, 0]
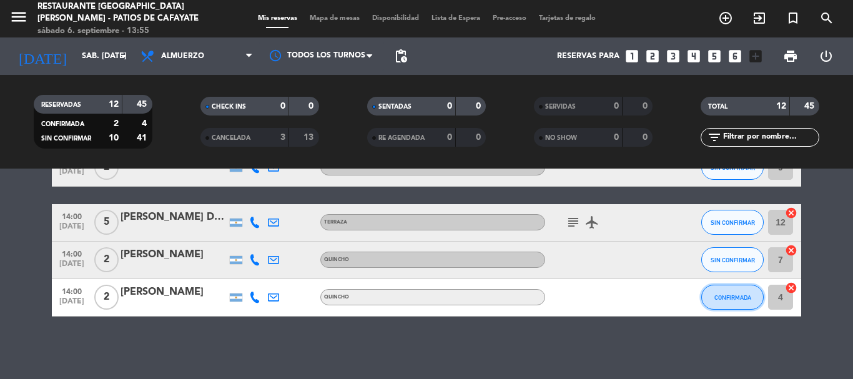
click at [714, 296] on span "CONFIRMADA" at bounding box center [732, 297] width 37 height 7
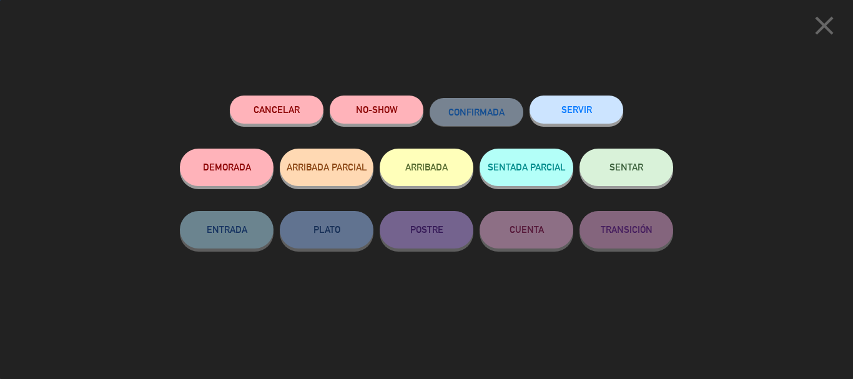
click at [424, 174] on button "ARRIBADA" at bounding box center [427, 167] width 94 height 37
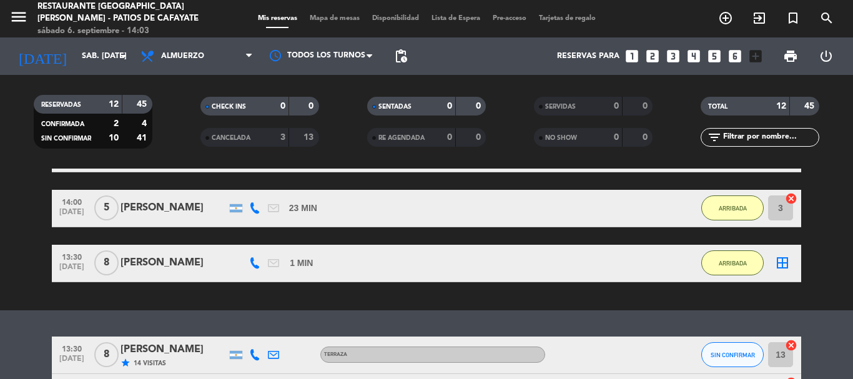
scroll to position [451, 0]
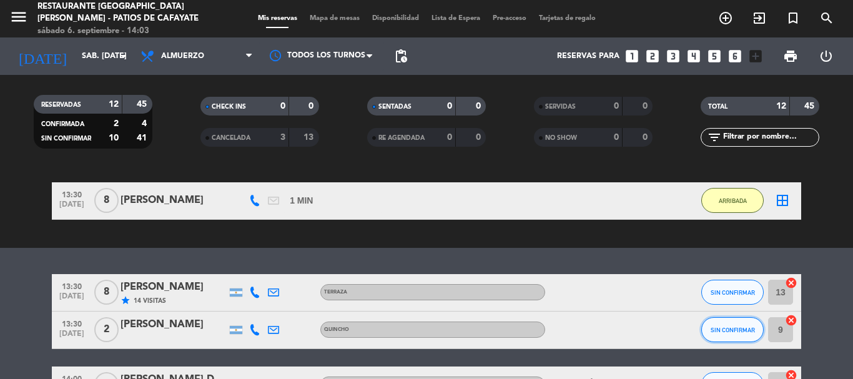
click at [729, 324] on button "SIN CONFIRMAR" at bounding box center [732, 329] width 62 height 25
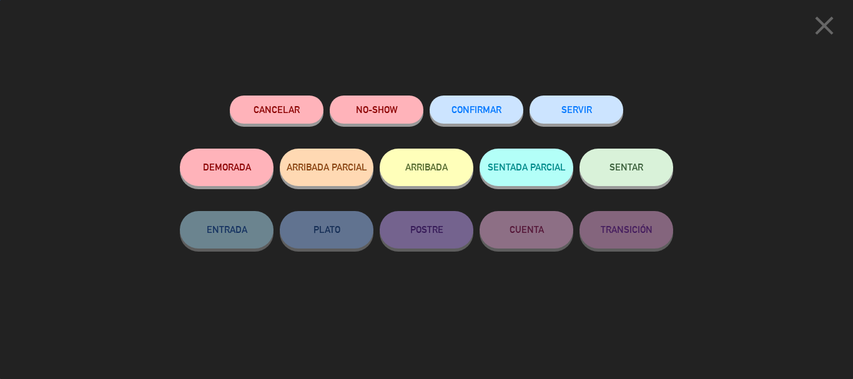
click at [237, 111] on button "Cancelar" at bounding box center [277, 110] width 94 height 28
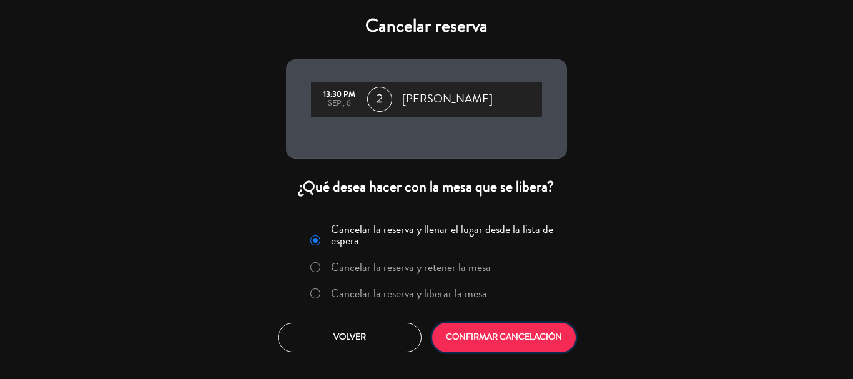
click at [545, 341] on button "CONFIRMAR CANCELACIÓN" at bounding box center [504, 337] width 144 height 29
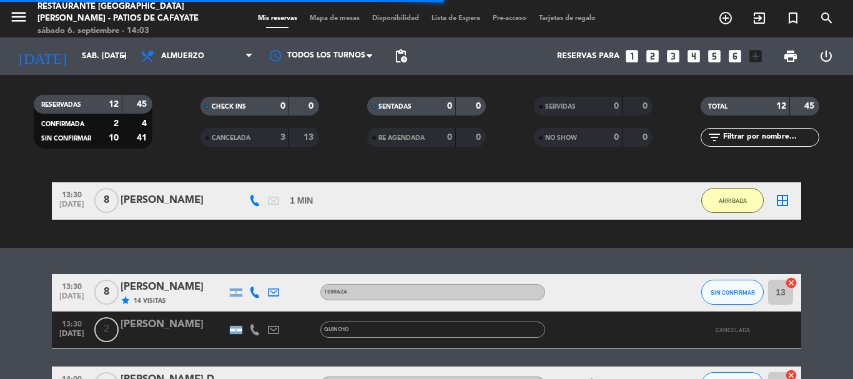
click at [671, 55] on icon "looks_3" at bounding box center [673, 56] width 16 height 16
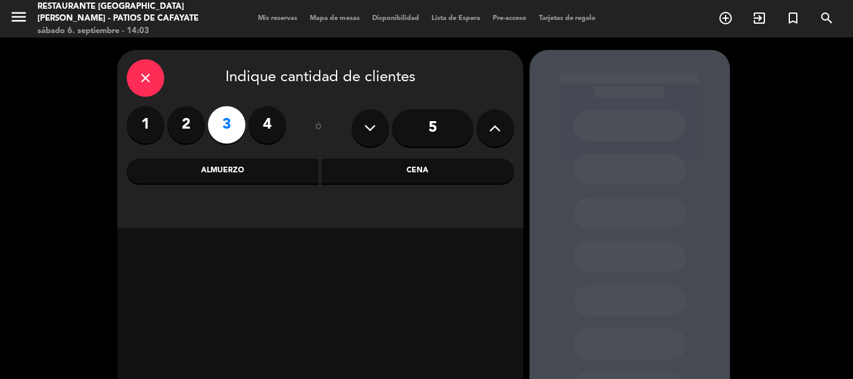
click at [257, 157] on div "close Indique cantidad de clientes 1 2 3 4 ó 5 Almuerzo Cena" at bounding box center [320, 139] width 406 height 178
click at [208, 172] on div "Almuerzo" at bounding box center [223, 171] width 192 height 25
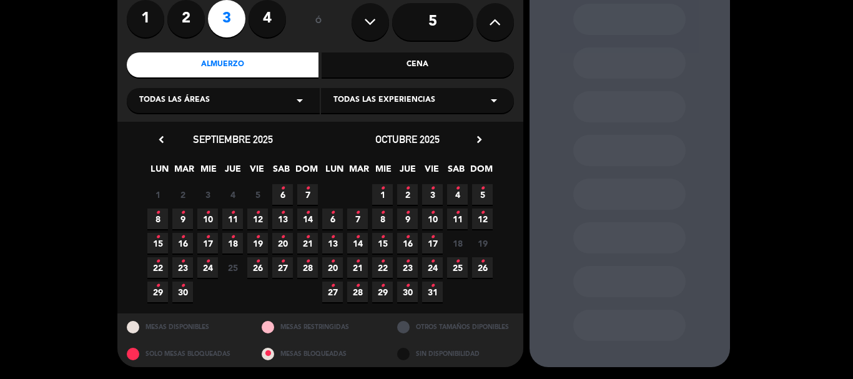
click at [210, 266] on span "24 •" at bounding box center [207, 267] width 21 height 21
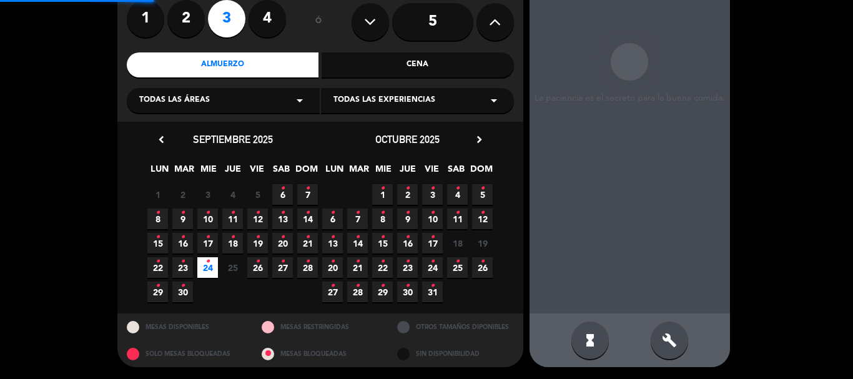
scroll to position [50, 0]
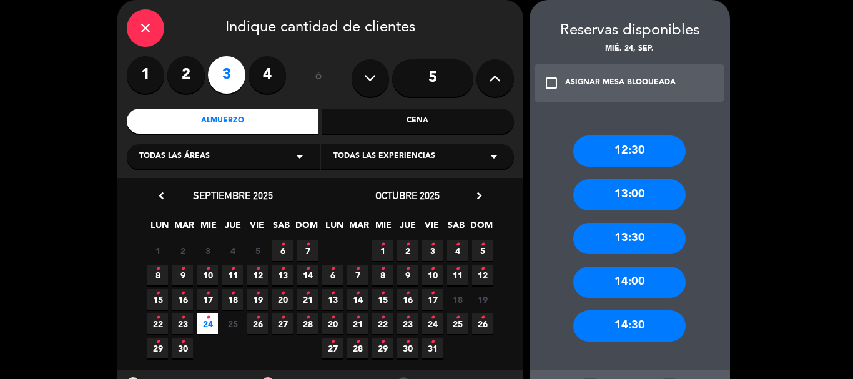
click at [654, 243] on div "13:30" at bounding box center [629, 238] width 112 height 31
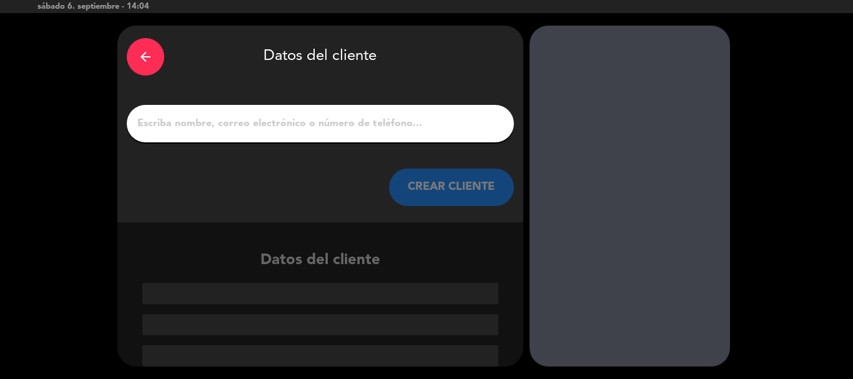
click at [297, 127] on input "1" at bounding box center [320, 123] width 368 height 17
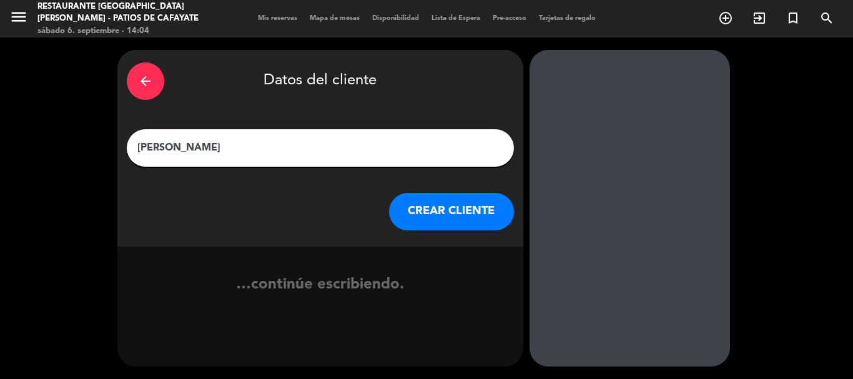
type input "[PERSON_NAME]"
click at [494, 197] on button "CREAR CLIENTE" at bounding box center [451, 211] width 125 height 37
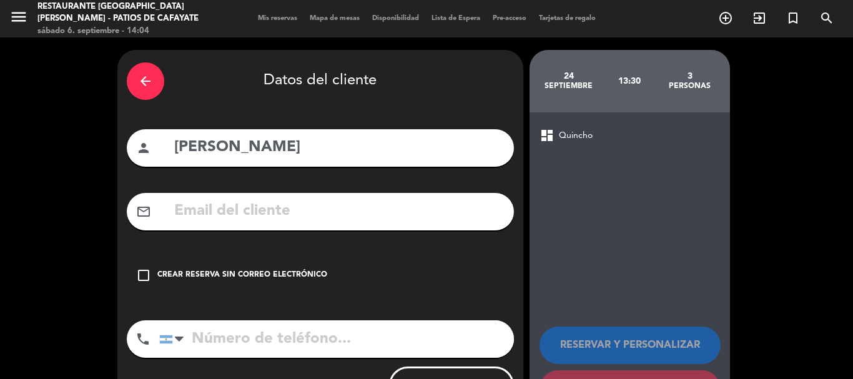
click at [135, 86] on div "arrow_back" at bounding box center [145, 80] width 37 height 37
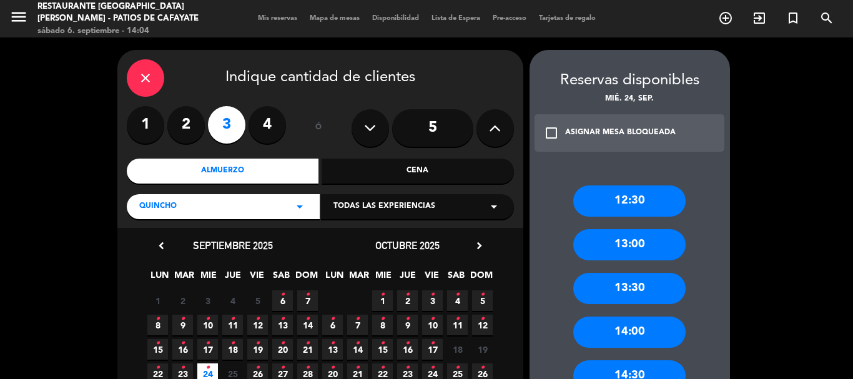
click at [150, 66] on div "close" at bounding box center [145, 77] width 37 height 37
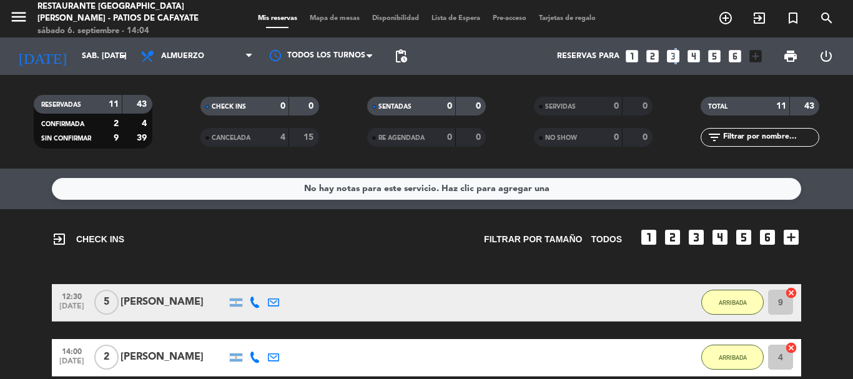
click at [674, 57] on icon "looks_3" at bounding box center [673, 56] width 16 height 16
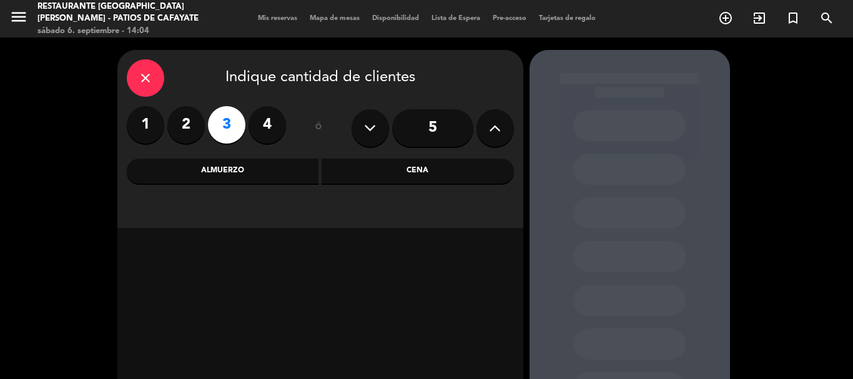
click at [209, 160] on div "Almuerzo" at bounding box center [223, 171] width 192 height 25
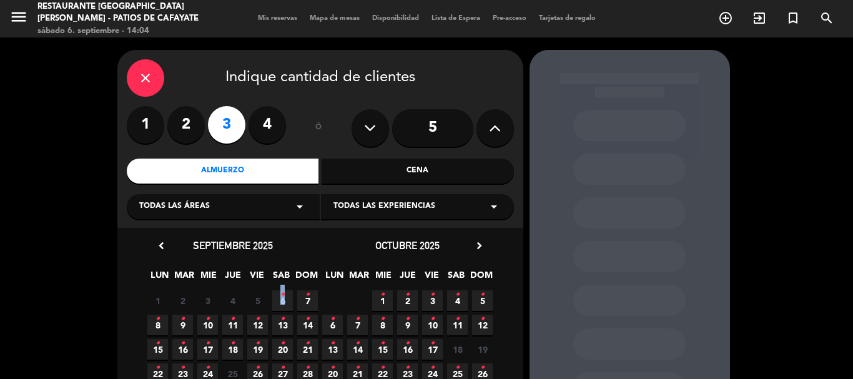
click at [283, 296] on icon "•" at bounding box center [282, 295] width 4 height 20
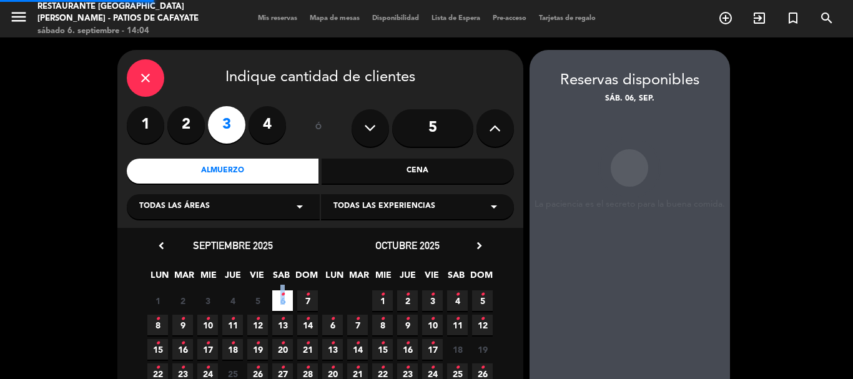
scroll to position [50, 0]
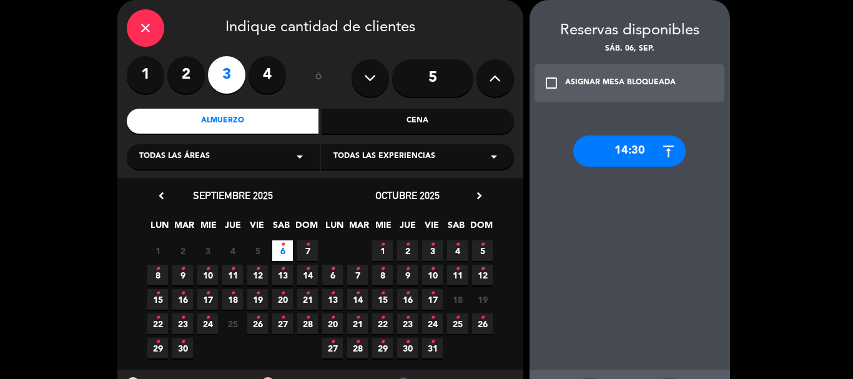
click at [638, 140] on div "14:30" at bounding box center [629, 150] width 112 height 31
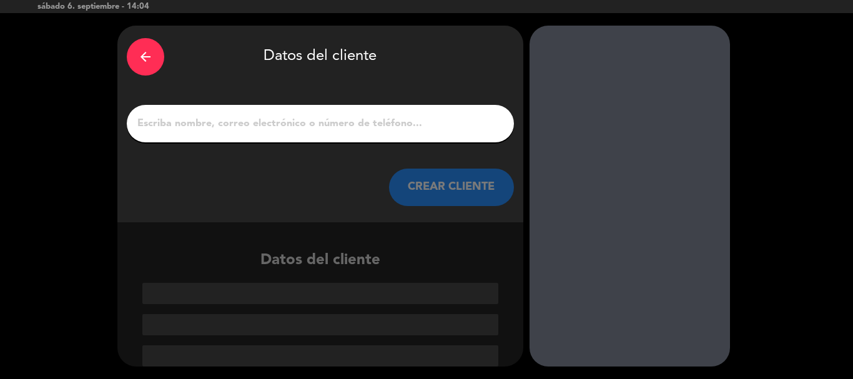
scroll to position [24, 0]
drag, startPoint x: 350, startPoint y: 125, endPoint x: 340, endPoint y: 117, distance: 12.0
click at [355, 125] on input "1" at bounding box center [320, 123] width 368 height 17
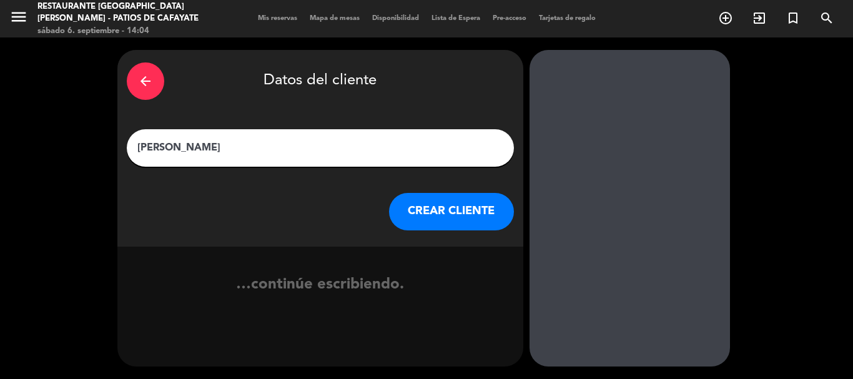
type input "[PERSON_NAME]"
click at [451, 215] on button "CREAR CLIENTE" at bounding box center [451, 211] width 125 height 37
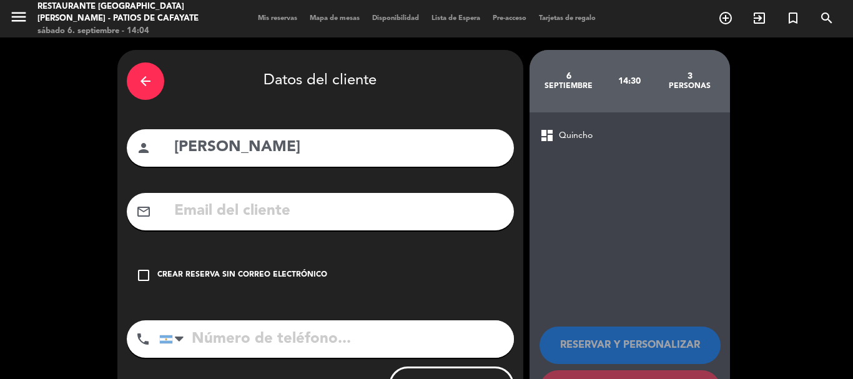
click at [142, 274] on icon "check_box_outline_blank" at bounding box center [143, 275] width 15 height 15
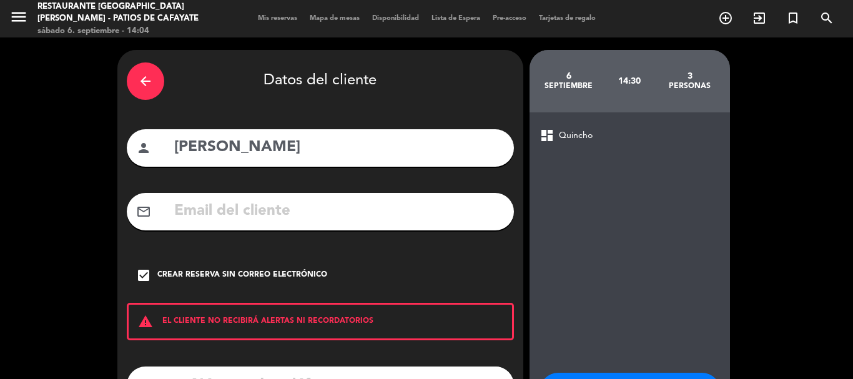
scroll to position [102, 0]
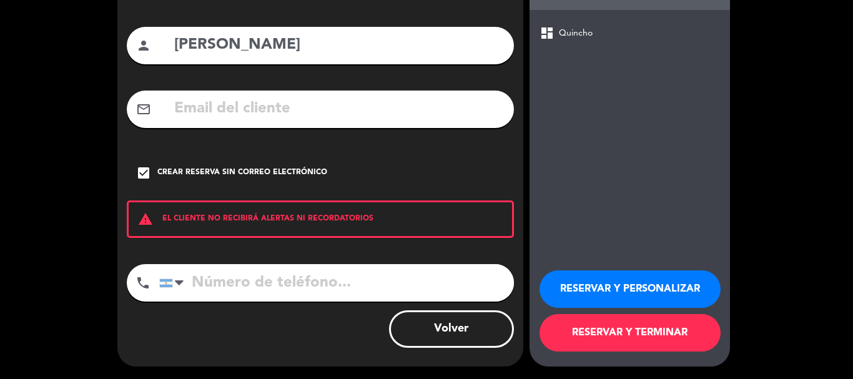
click at [262, 278] on input "tel" at bounding box center [336, 282] width 355 height 37
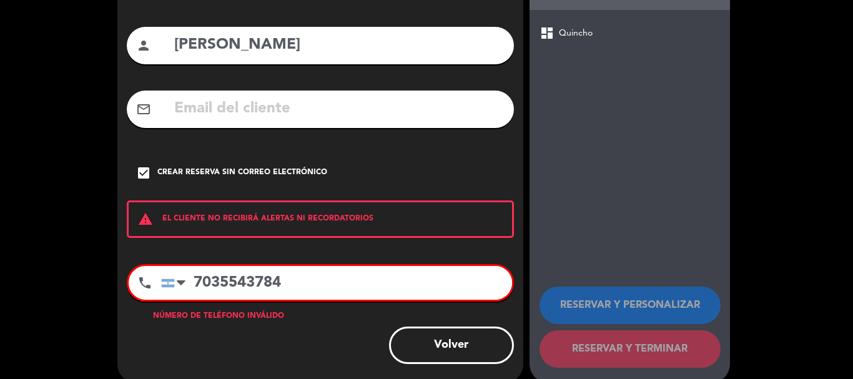
click at [192, 284] on input "7035543784" at bounding box center [336, 283] width 351 height 34
type input "[PHONE_NUMBER]"
drag, startPoint x: 313, startPoint y: 286, endPoint x: 122, endPoint y: 333, distance: 196.2
click at [122, 333] on div "arrow_back Datos del cliente person fernanda mail_outline check_box Crear reser…" at bounding box center [320, 165] width 406 height 435
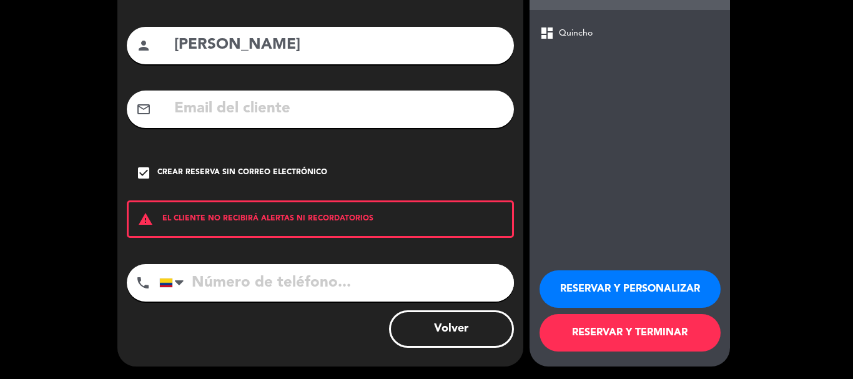
click at [607, 338] on button "RESERVAR Y TERMINAR" at bounding box center [629, 332] width 181 height 37
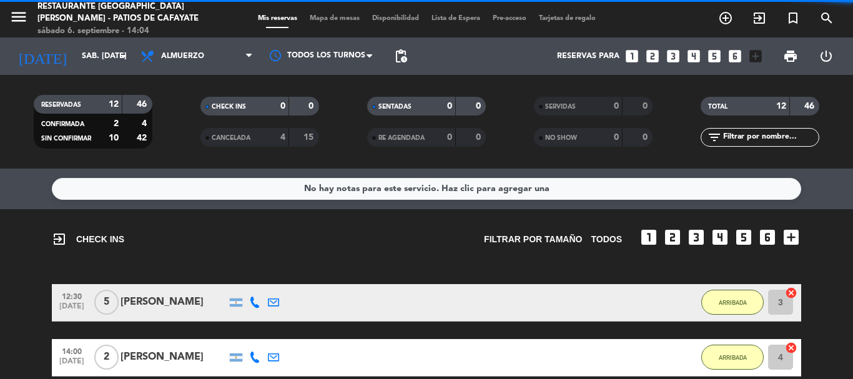
click at [651, 56] on icon "looks_two" at bounding box center [652, 56] width 16 height 16
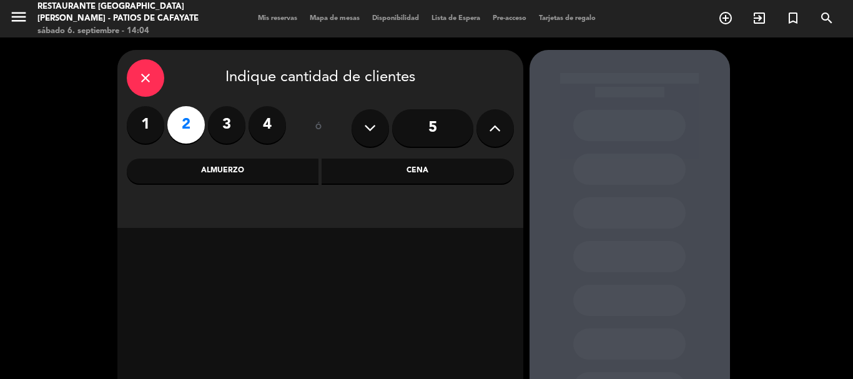
click at [288, 175] on div "Almuerzo" at bounding box center [223, 171] width 192 height 25
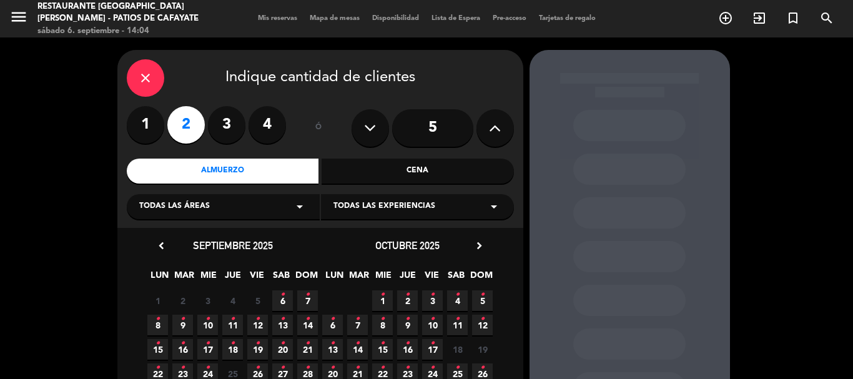
click at [281, 300] on icon "•" at bounding box center [282, 295] width 4 height 20
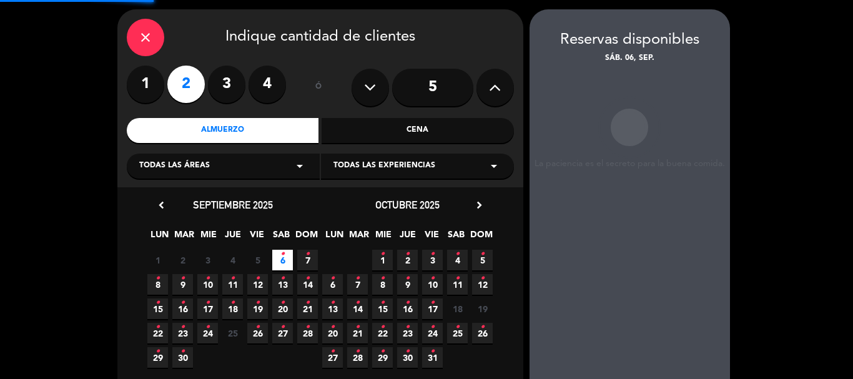
scroll to position [50, 0]
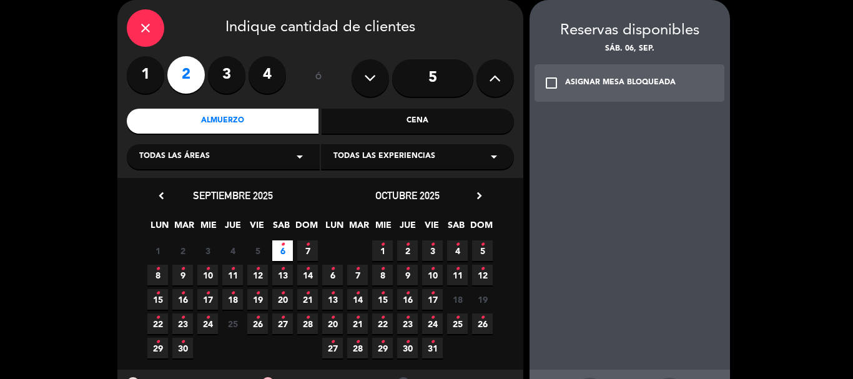
click at [592, 79] on div "ASIGNAR MESA BLOQUEADA" at bounding box center [620, 83] width 111 height 12
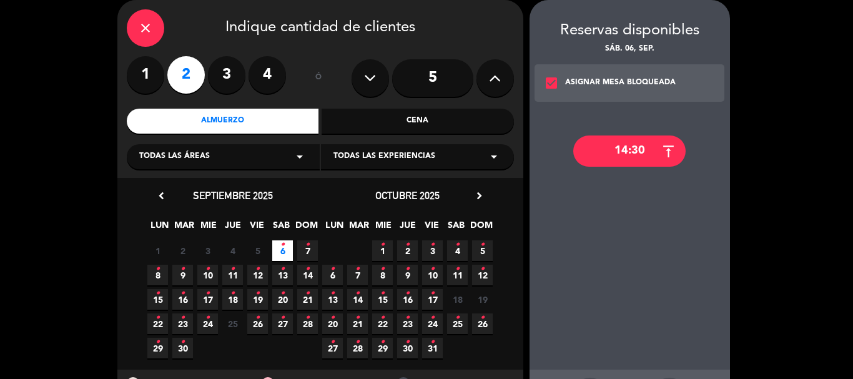
drag, startPoint x: 628, startPoint y: 144, endPoint x: 573, endPoint y: 150, distance: 55.4
click at [628, 144] on div "14:30" at bounding box center [629, 150] width 112 height 31
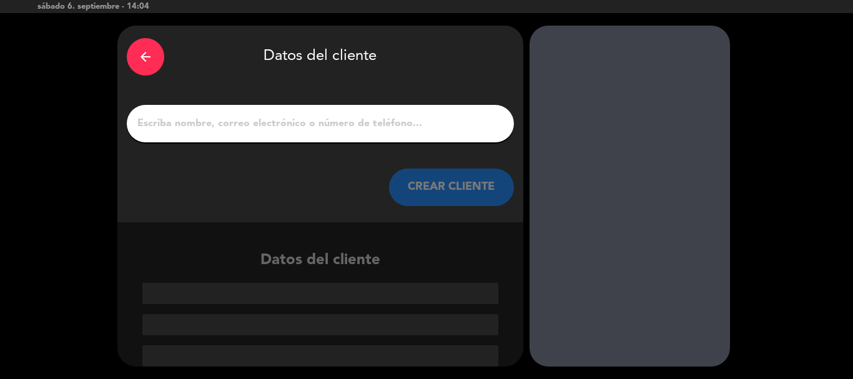
click at [154, 40] on div "arrow_back Datos del cliente" at bounding box center [320, 57] width 387 height 44
click at [152, 46] on div "arrow_back" at bounding box center [145, 56] width 37 height 37
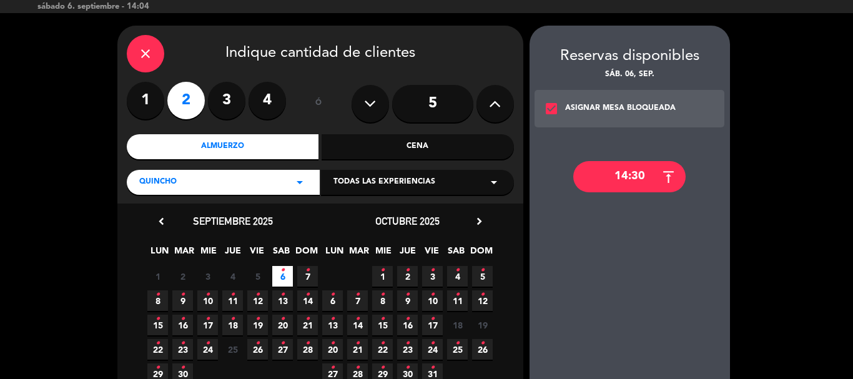
scroll to position [50, 0]
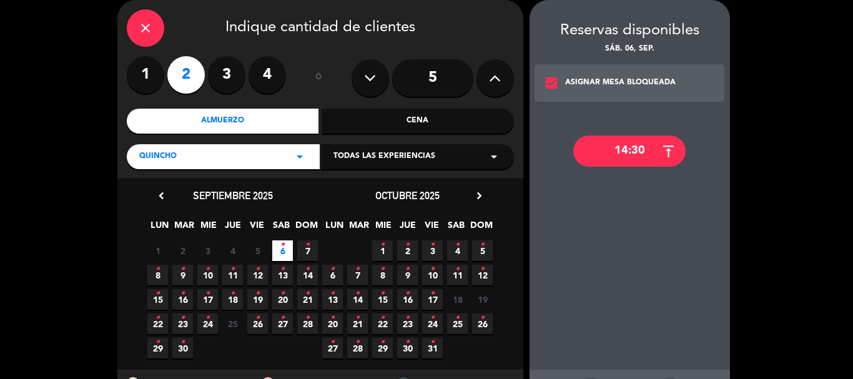
click at [641, 157] on div "14:30" at bounding box center [629, 150] width 112 height 31
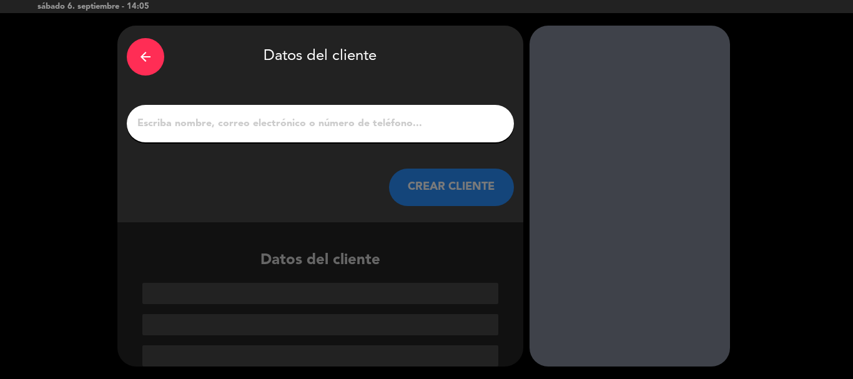
click at [378, 131] on input "1" at bounding box center [320, 123] width 368 height 17
drag, startPoint x: 364, startPoint y: 111, endPoint x: 368, endPoint y: 125, distance: 14.8
click at [368, 124] on div at bounding box center [320, 123] width 387 height 37
drag, startPoint x: 372, startPoint y: 125, endPoint x: 345, endPoint y: 133, distance: 28.0
click at [372, 125] on input "1" at bounding box center [320, 123] width 368 height 17
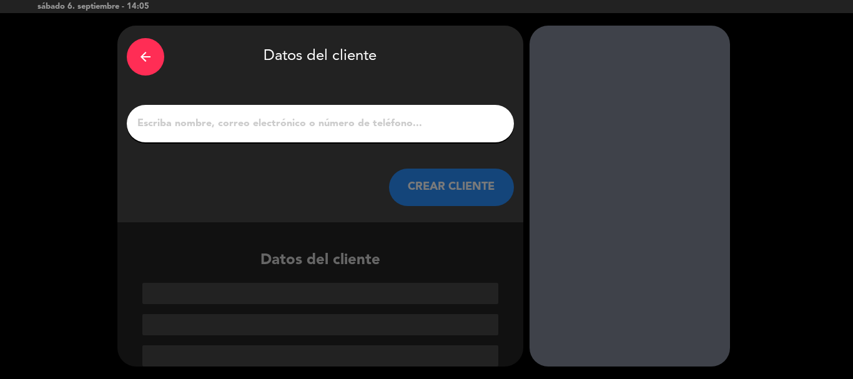
click at [282, 129] on input "1" at bounding box center [320, 123] width 368 height 17
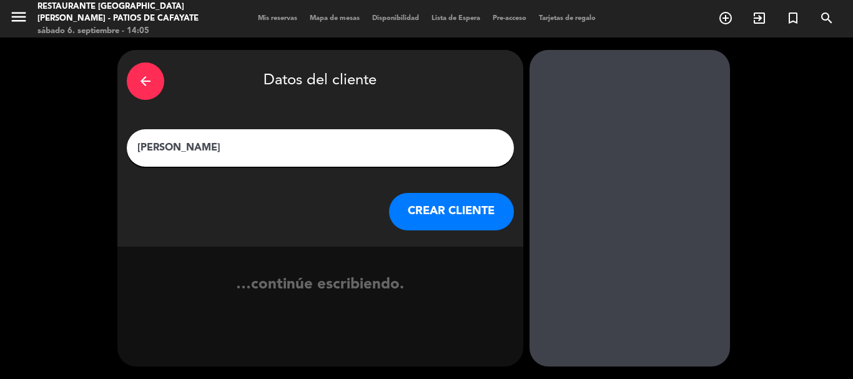
type input "[PERSON_NAME]"
click at [428, 217] on button "CREAR CLIENTE" at bounding box center [451, 211] width 125 height 37
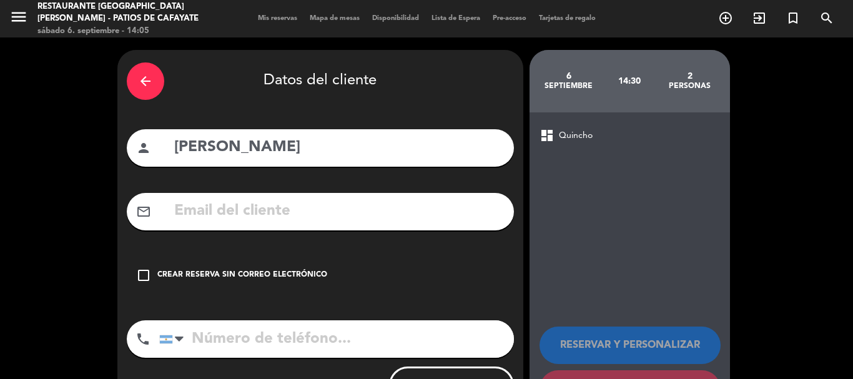
click at [147, 275] on icon "check_box_outline_blank" at bounding box center [143, 275] width 15 height 15
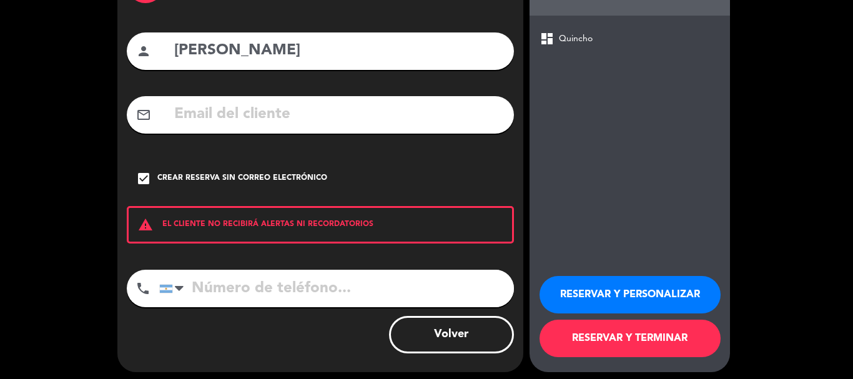
scroll to position [102, 0]
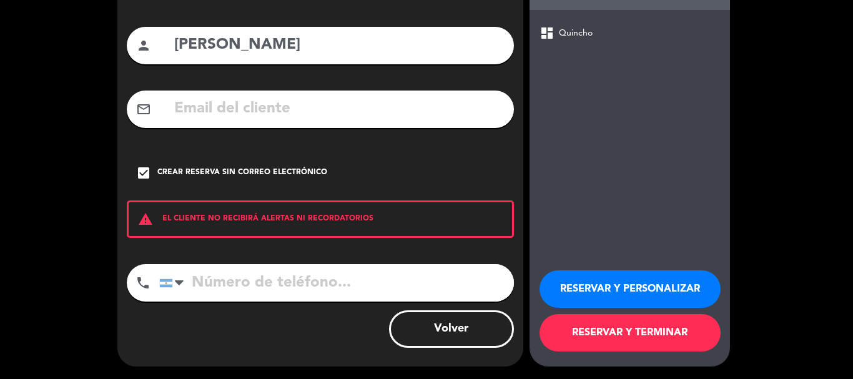
click at [257, 293] on input "tel" at bounding box center [336, 282] width 355 height 37
type input "3834002723"
click at [639, 341] on button "RESERVAR Y TERMINAR" at bounding box center [629, 332] width 181 height 37
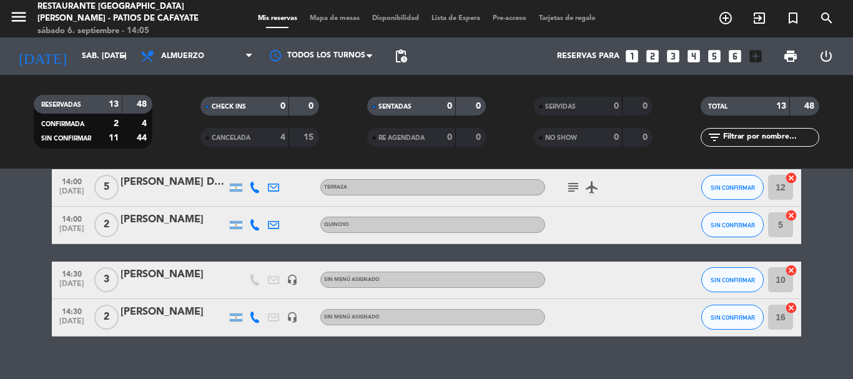
scroll to position [631, 0]
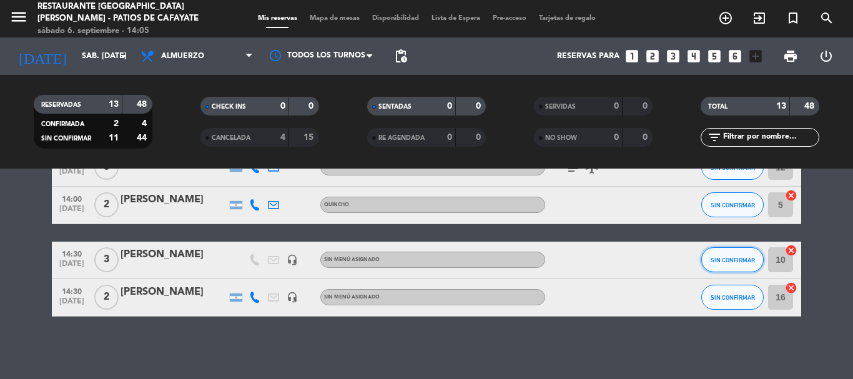
click at [721, 257] on span "SIN CONFIRMAR" at bounding box center [732, 260] width 44 height 7
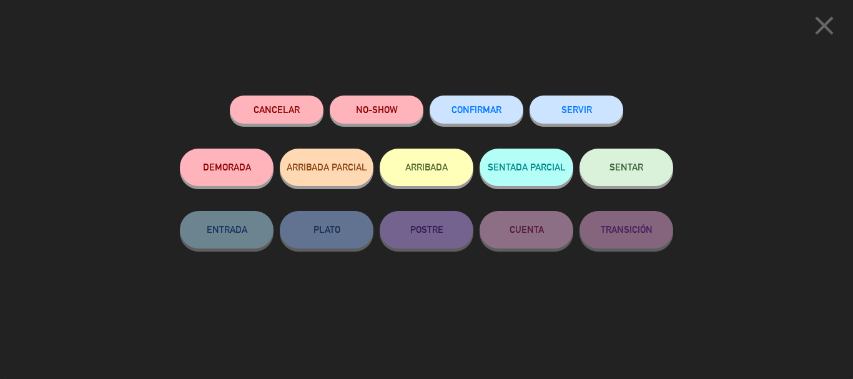
click at [443, 168] on button "ARRIBADA" at bounding box center [427, 167] width 94 height 37
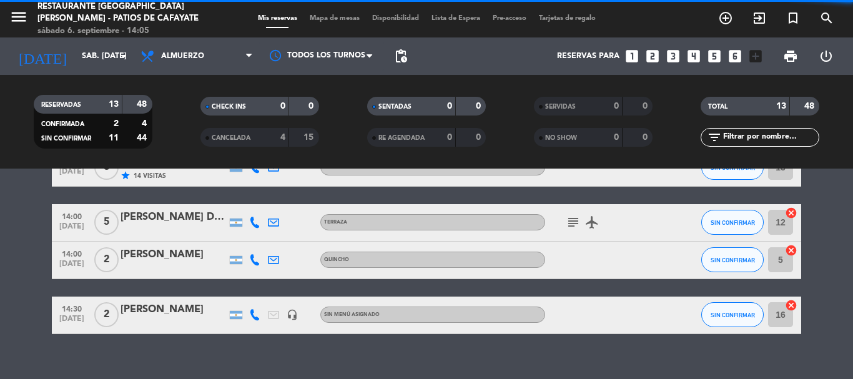
scroll to position [649, 0]
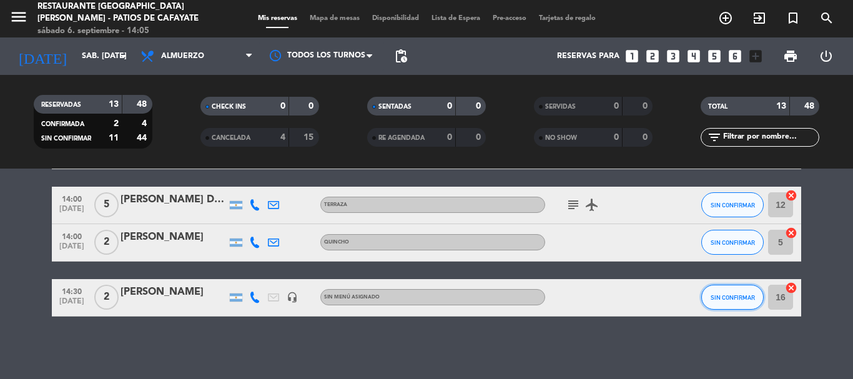
click at [714, 296] on span "SIN CONFIRMAR" at bounding box center [732, 297] width 44 height 7
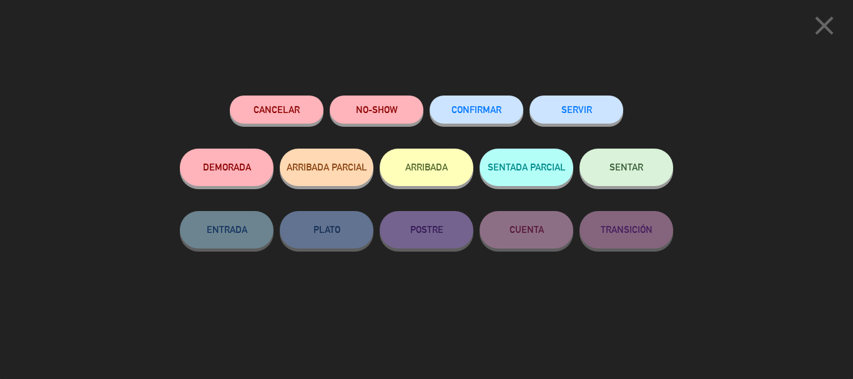
click at [425, 170] on button "ARRIBADA" at bounding box center [427, 167] width 94 height 37
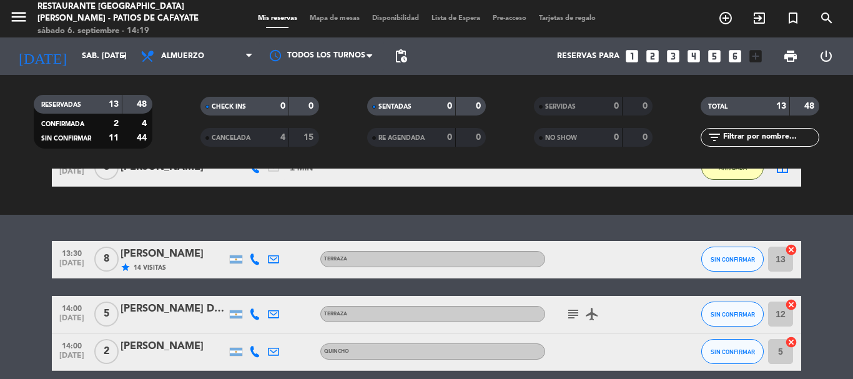
scroll to position [569, 0]
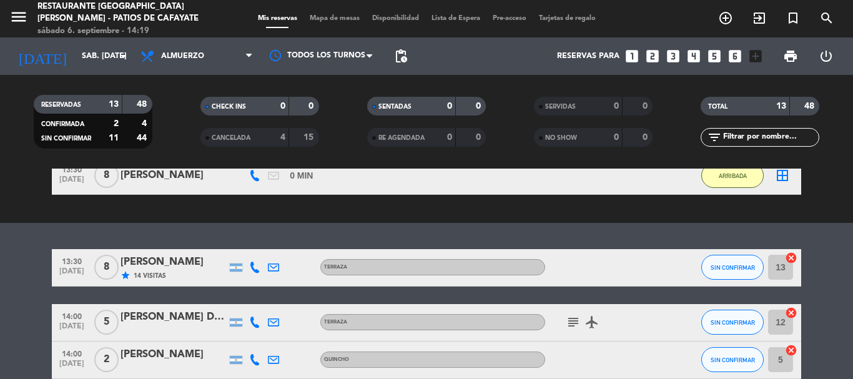
click at [156, 260] on div "[PERSON_NAME]" at bounding box center [173, 262] width 106 height 16
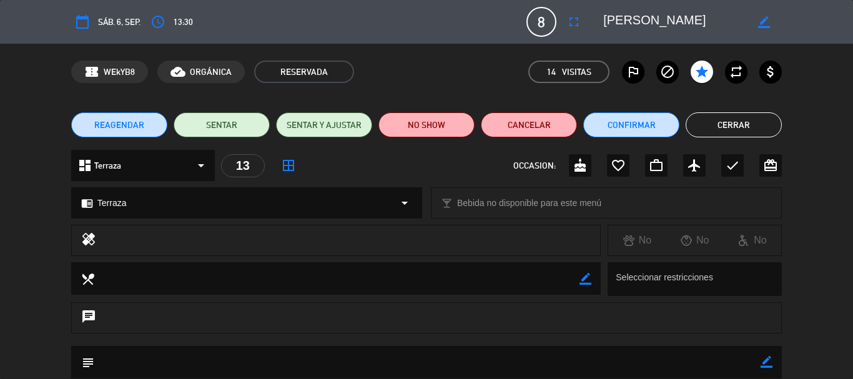
scroll to position [125, 0]
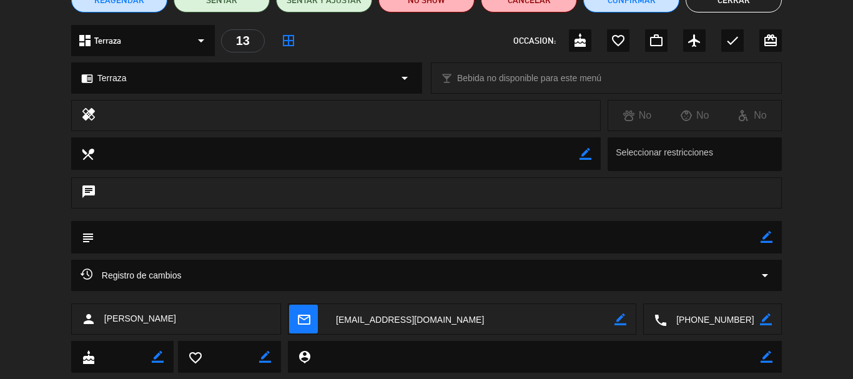
click at [380, 274] on div "Registro de cambios arrow_drop_down" at bounding box center [427, 275] width 692 height 15
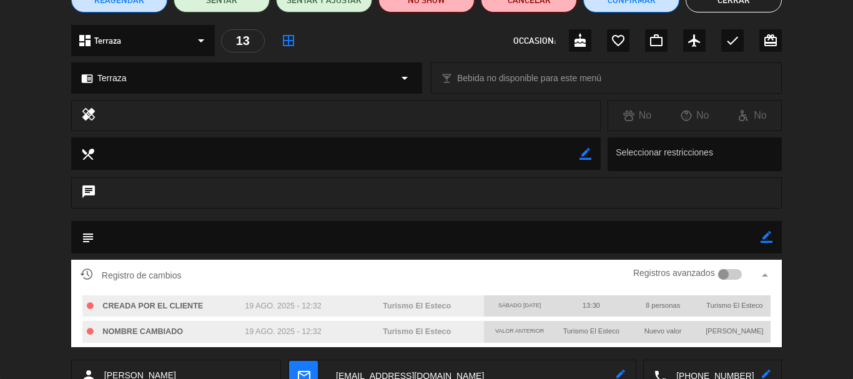
click at [830, 263] on div "Registro de cambios Registros avanzados arrow_drop_up CREADA POR EL CLIENTE 19 …" at bounding box center [426, 310] width 853 height 100
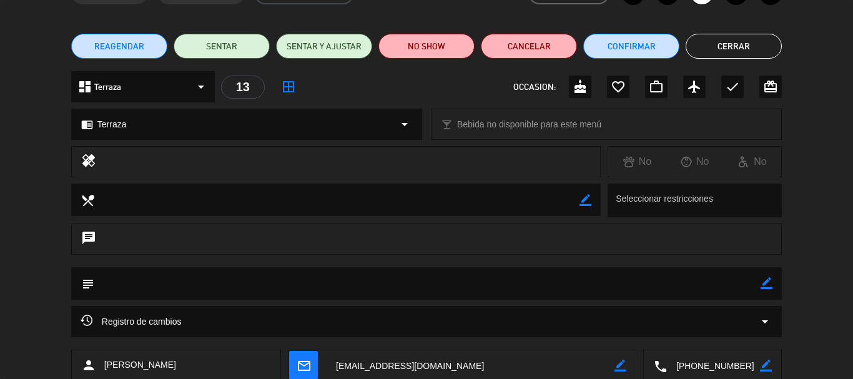
scroll to position [0, 0]
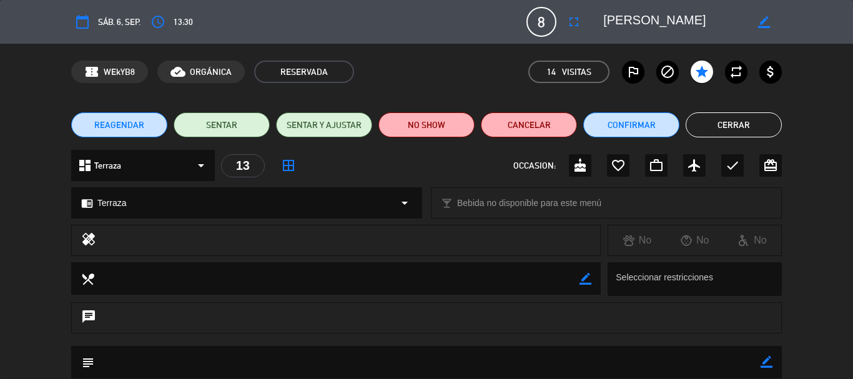
drag, startPoint x: 726, startPoint y: 124, endPoint x: 713, endPoint y: 119, distance: 14.3
click at [726, 125] on button "Cerrar" at bounding box center [733, 124] width 96 height 25
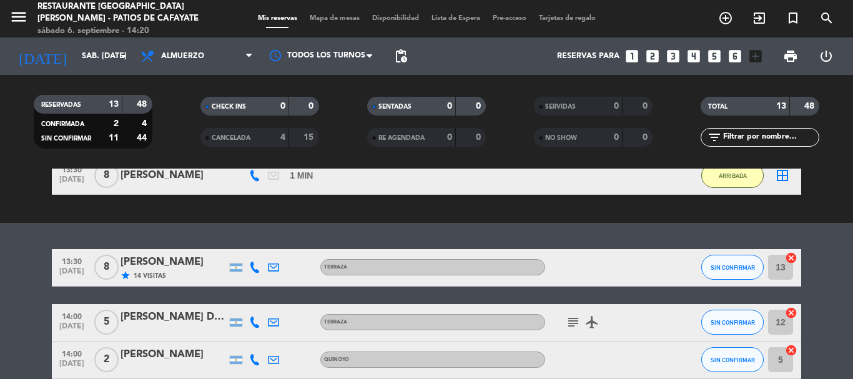
scroll to position [631, 0]
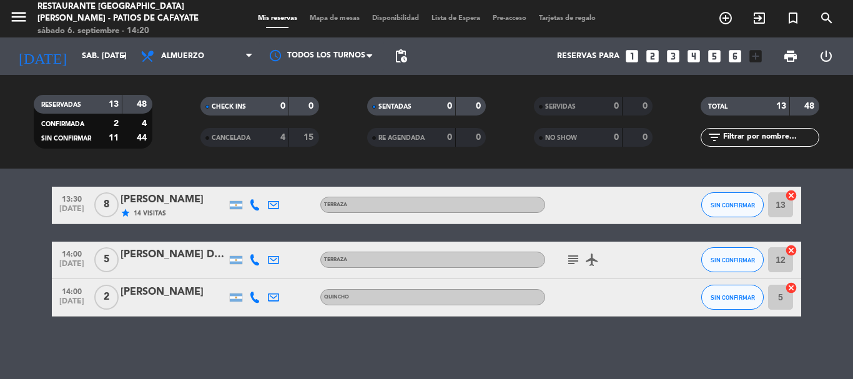
click at [254, 204] on icon at bounding box center [254, 204] width 11 height 11
click at [281, 187] on span at bounding box center [286, 184] width 10 height 10
click at [42, 235] on bookings-row "13:30 [DATE] 8 [PERSON_NAME] star 14 Visitas [PHONE_NUMBER] Copiar content_past…" at bounding box center [426, 252] width 853 height 130
click at [276, 353] on div "No hay notas para este servicio. Haz clic para agregar una exit_to_app CHECK IN…" at bounding box center [426, 274] width 853 height 210
click at [255, 260] on icon at bounding box center [254, 259] width 11 height 11
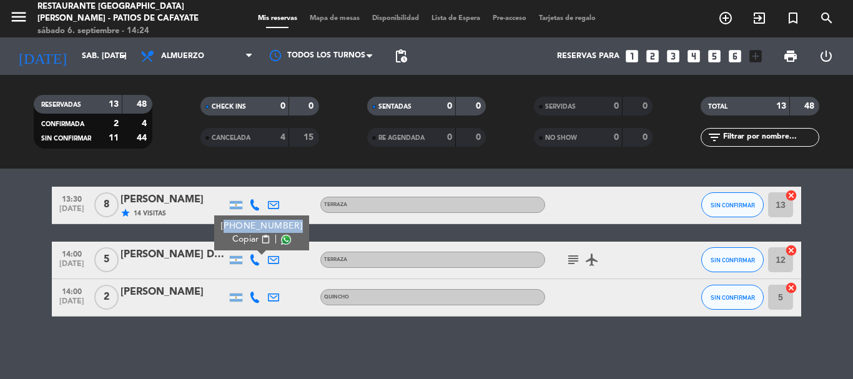
drag, startPoint x: 287, startPoint y: 227, endPoint x: 222, endPoint y: 222, distance: 64.5
click at [222, 222] on div "[PHONE_NUMBER]" at bounding box center [262, 226] width 82 height 13
copy div "[PHONE_NUMBER]"
click at [257, 337] on div "No hay notas para este servicio. Haz clic para agregar una exit_to_app CHECK IN…" at bounding box center [426, 274] width 853 height 210
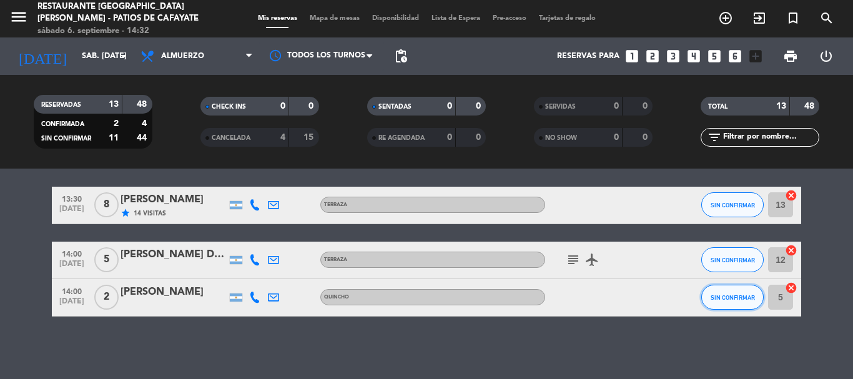
click at [729, 293] on button "SIN CONFIRMAR" at bounding box center [732, 297] width 62 height 25
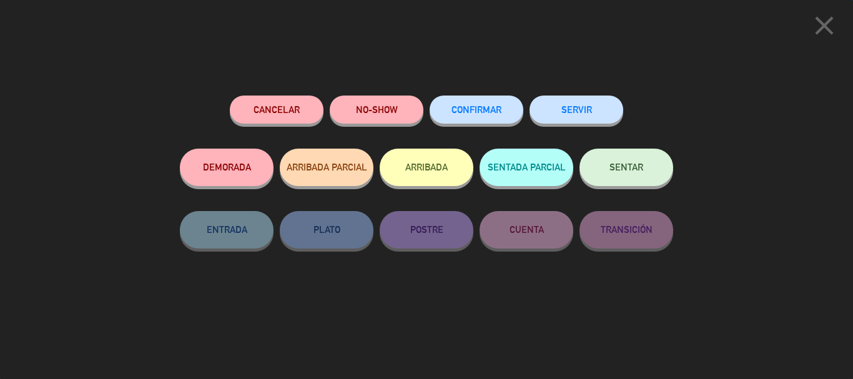
click at [356, 117] on button "NO-SHOW" at bounding box center [377, 110] width 94 height 28
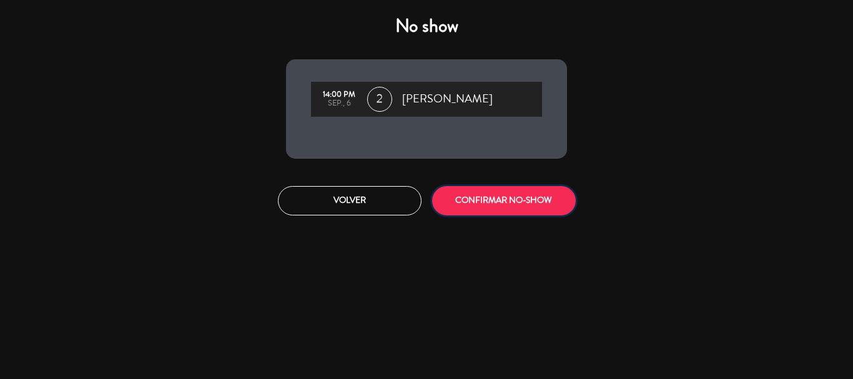
click at [503, 198] on button "CONFIRMAR NO-SHOW" at bounding box center [504, 200] width 144 height 29
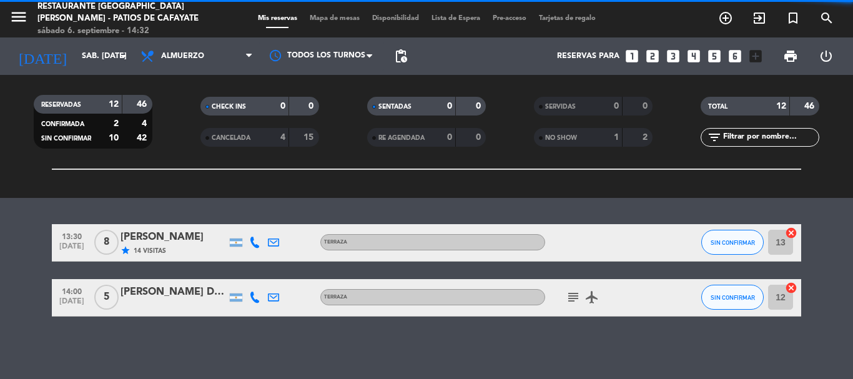
scroll to position [594, 0]
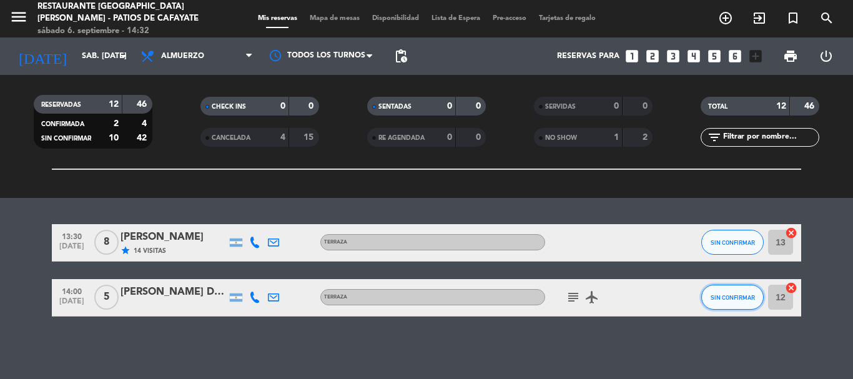
click at [732, 287] on button "SIN CONFIRMAR" at bounding box center [732, 297] width 62 height 25
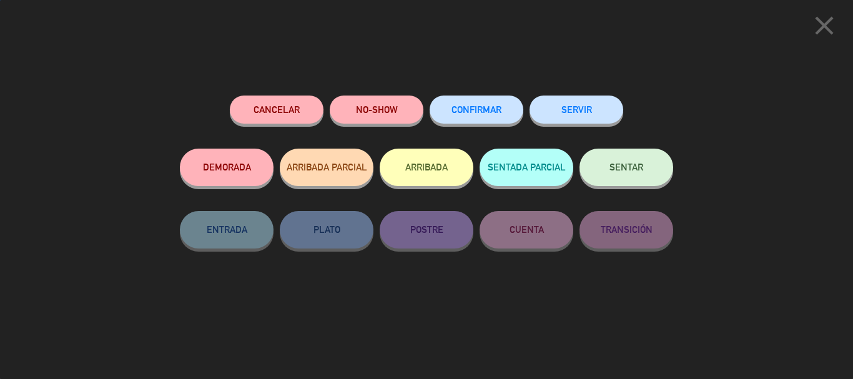
click at [401, 114] on button "NO-SHOW" at bounding box center [377, 110] width 94 height 28
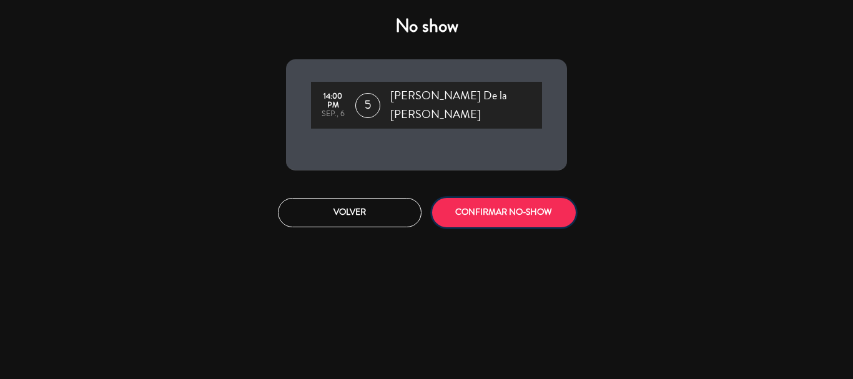
click at [492, 198] on button "CONFIRMAR NO-SHOW" at bounding box center [504, 212] width 144 height 29
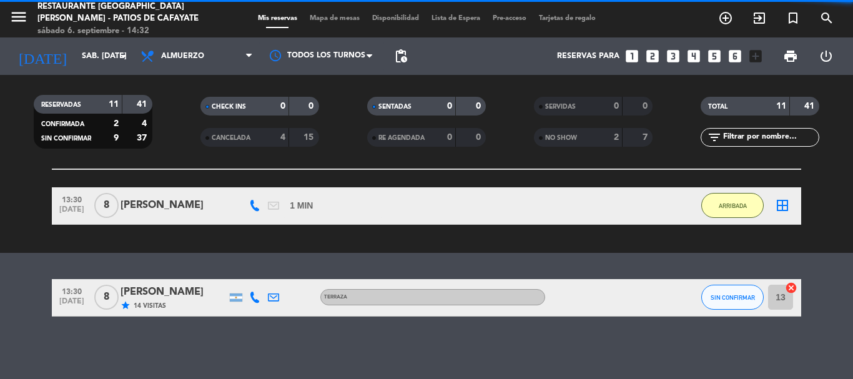
scroll to position [539, 0]
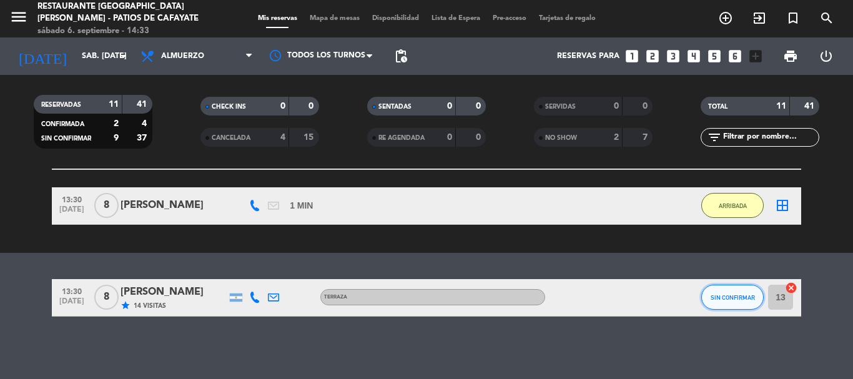
click at [724, 294] on span "SIN CONFIRMAR" at bounding box center [732, 297] width 44 height 7
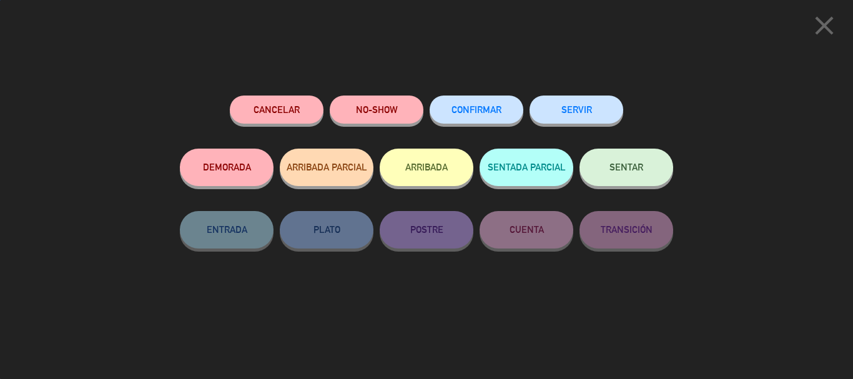
click at [380, 106] on button "NO-SHOW" at bounding box center [377, 110] width 94 height 28
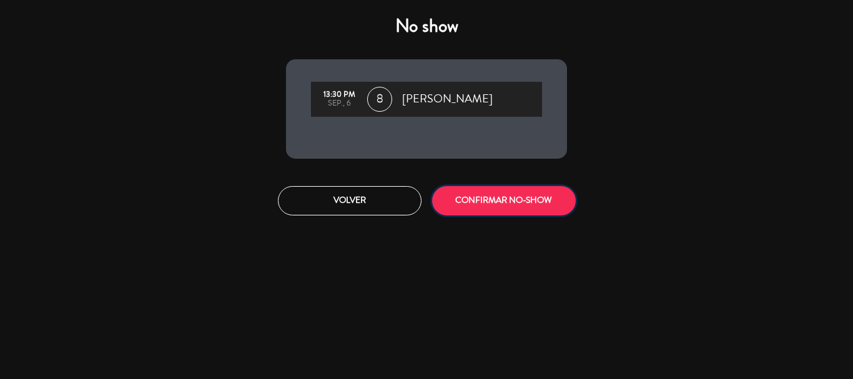
click at [487, 208] on button "CONFIRMAR NO-SHOW" at bounding box center [504, 200] width 144 height 29
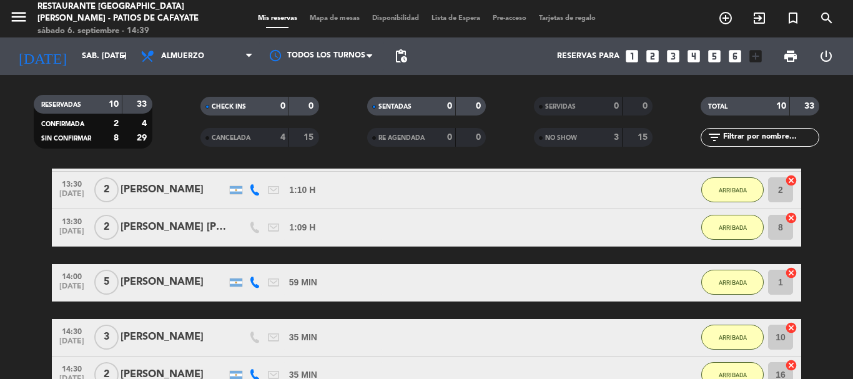
scroll to position [190, 0]
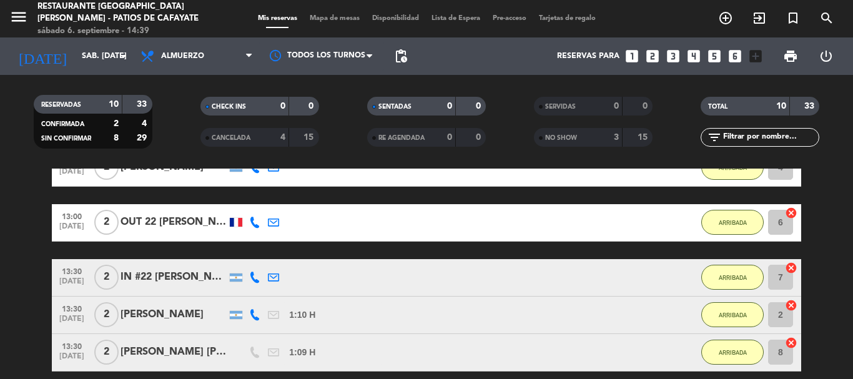
click at [189, 273] on div "IN #22 [PERSON_NAME]" at bounding box center [173, 277] width 106 height 16
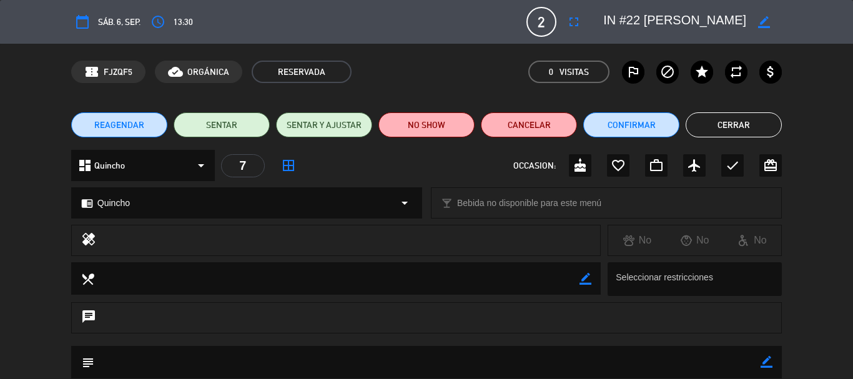
click at [733, 126] on button "Cerrar" at bounding box center [733, 124] width 96 height 25
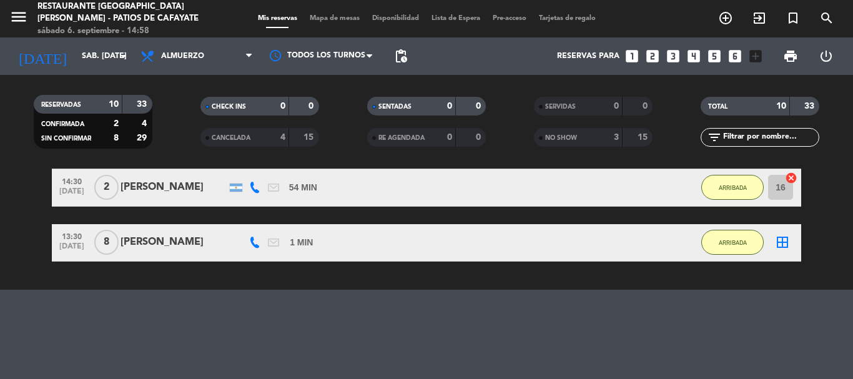
scroll to position [127, 0]
